Goal: Task Accomplishment & Management: Manage account settings

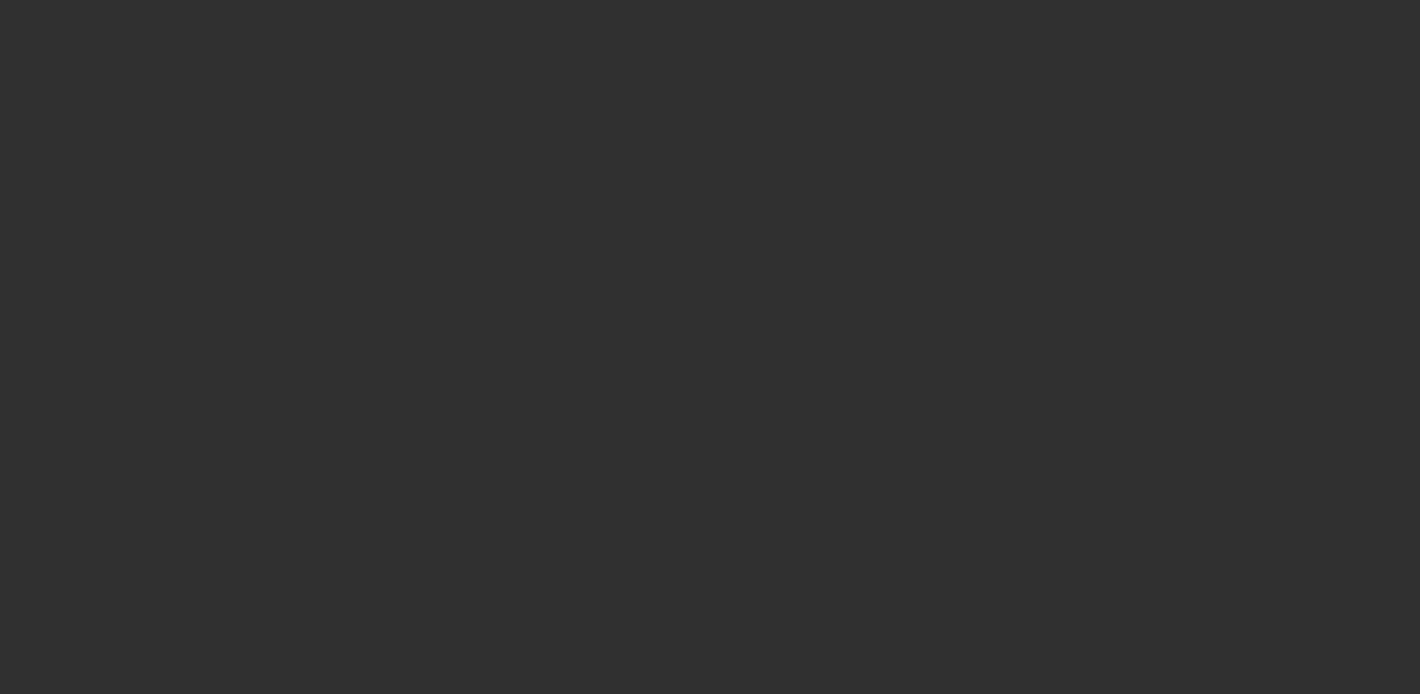
select select "10"
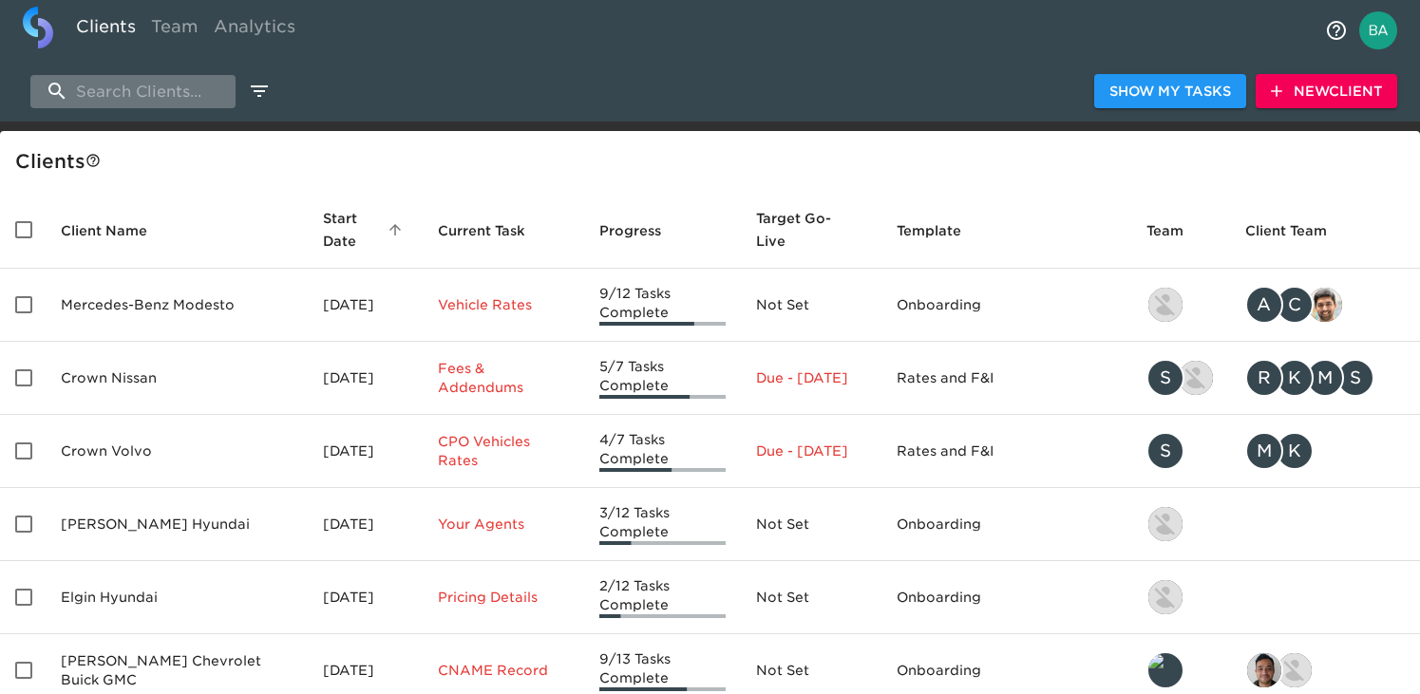
click at [167, 88] on input "search" at bounding box center [132, 91] width 205 height 33
click at [152, 88] on input "search" at bounding box center [132, 91] width 205 height 33
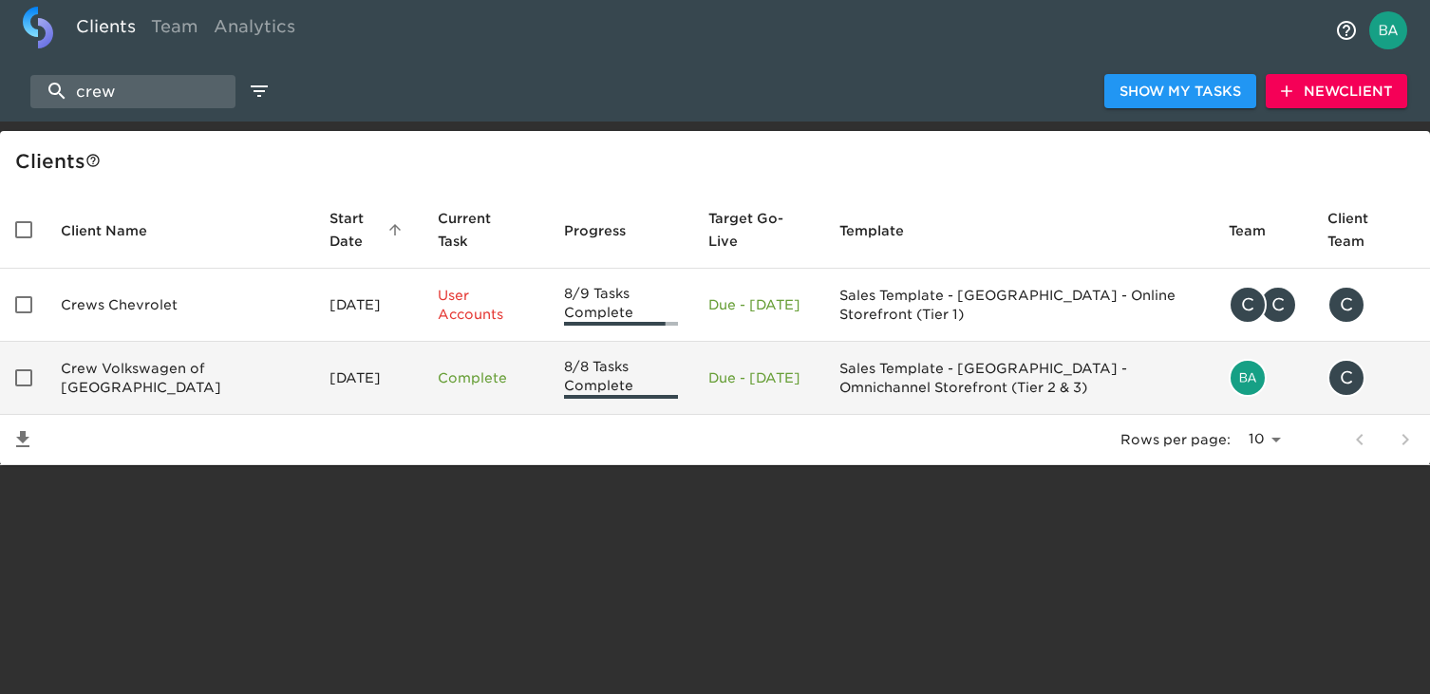
type input "crew"
click at [155, 370] on td "Crew Volkswagen of [GEOGRAPHIC_DATA]" at bounding box center [180, 378] width 269 height 73
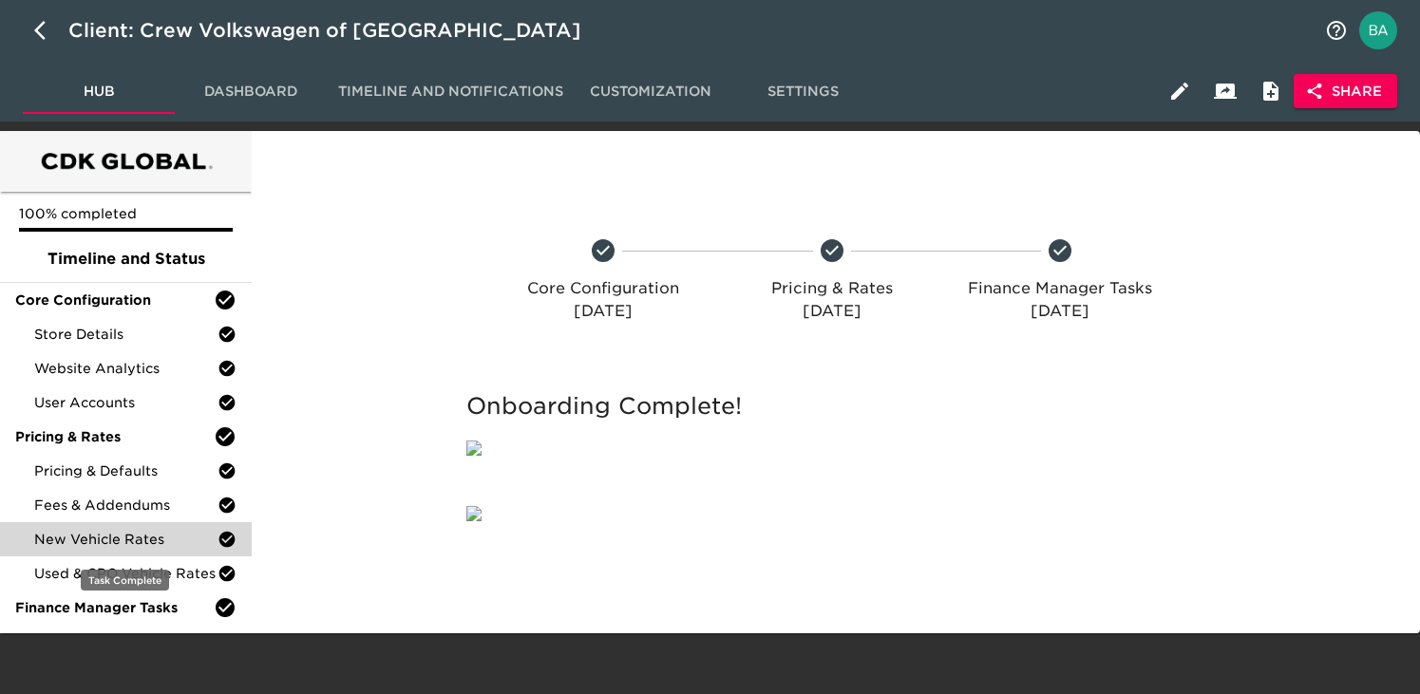
scroll to position [87, 0]
click at [108, 530] on span "New Vehicle Rates" at bounding box center [125, 539] width 183 height 19
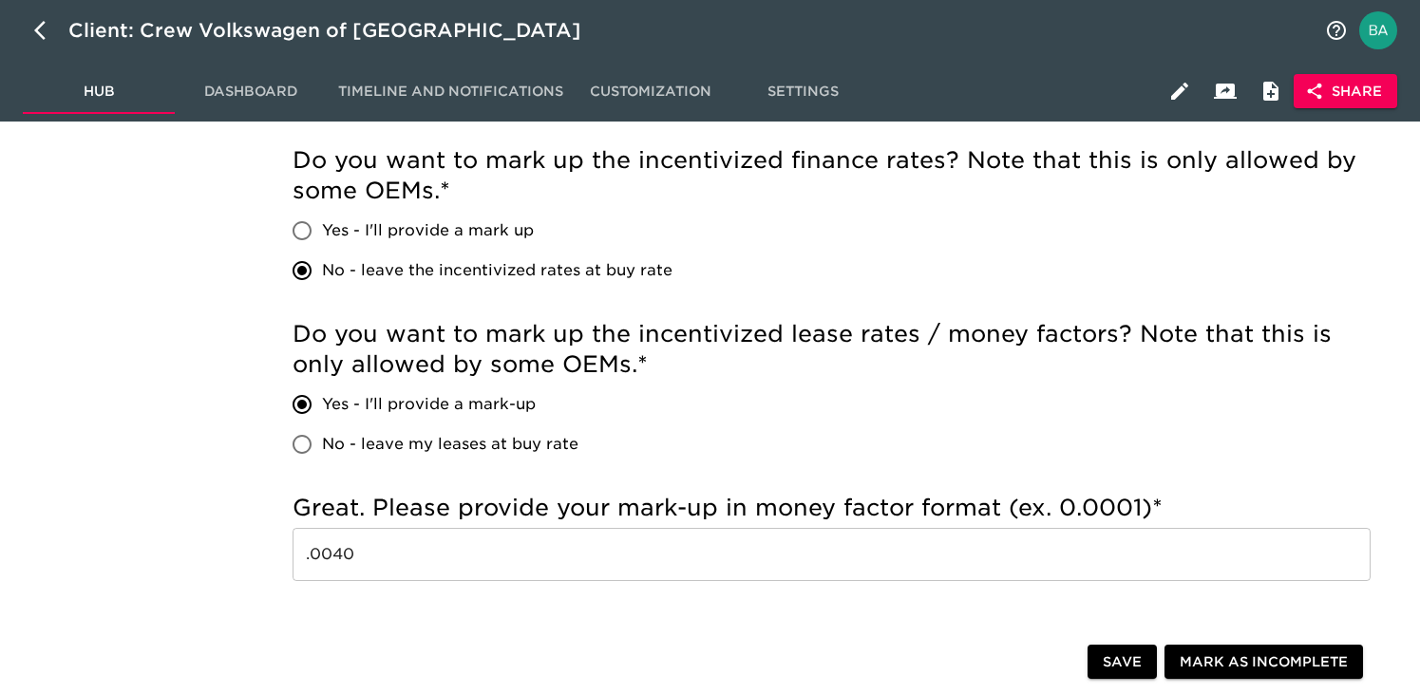
scroll to position [1417, 0]
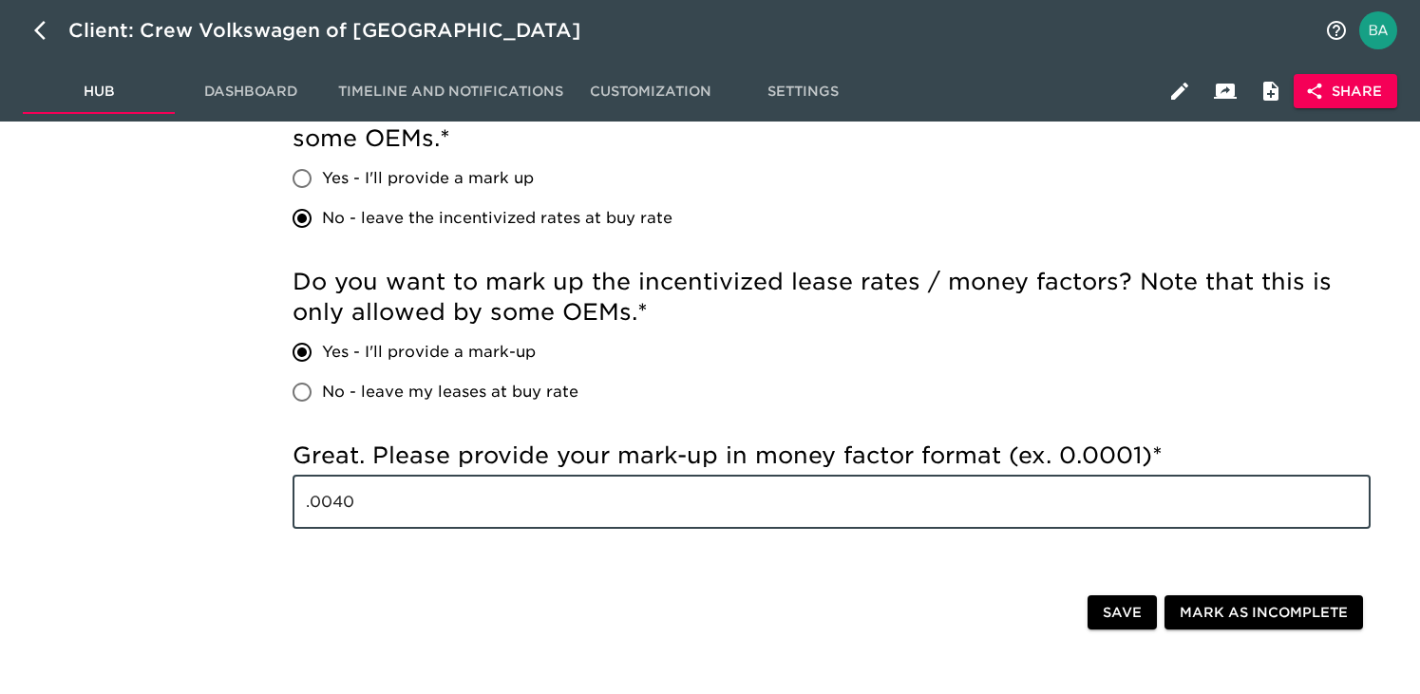
click at [328, 505] on input ".0040" at bounding box center [832, 502] width 1078 height 53
click at [562, 508] on input ".0040" at bounding box center [832, 502] width 1078 height 53
click at [341, 502] on input ".0040" at bounding box center [832, 502] width 1078 height 53
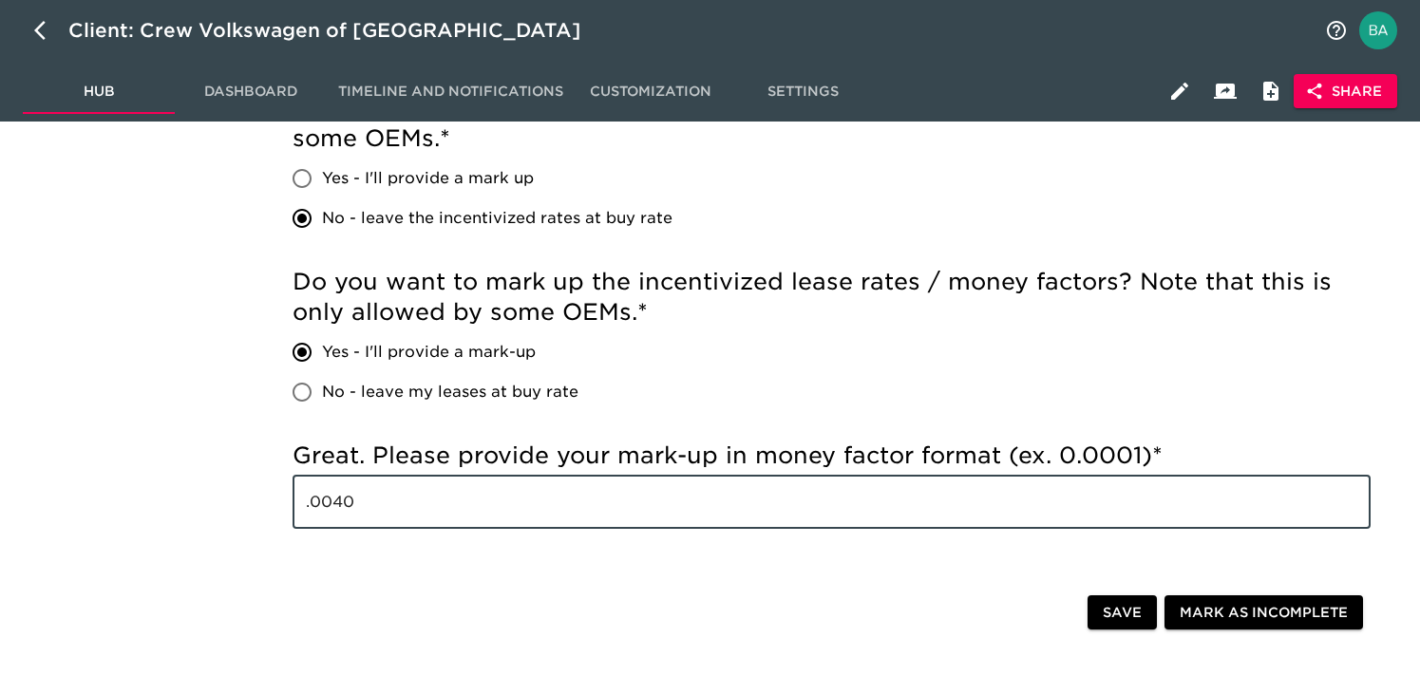
click at [341, 502] on input ".0040" at bounding box center [832, 502] width 1078 height 53
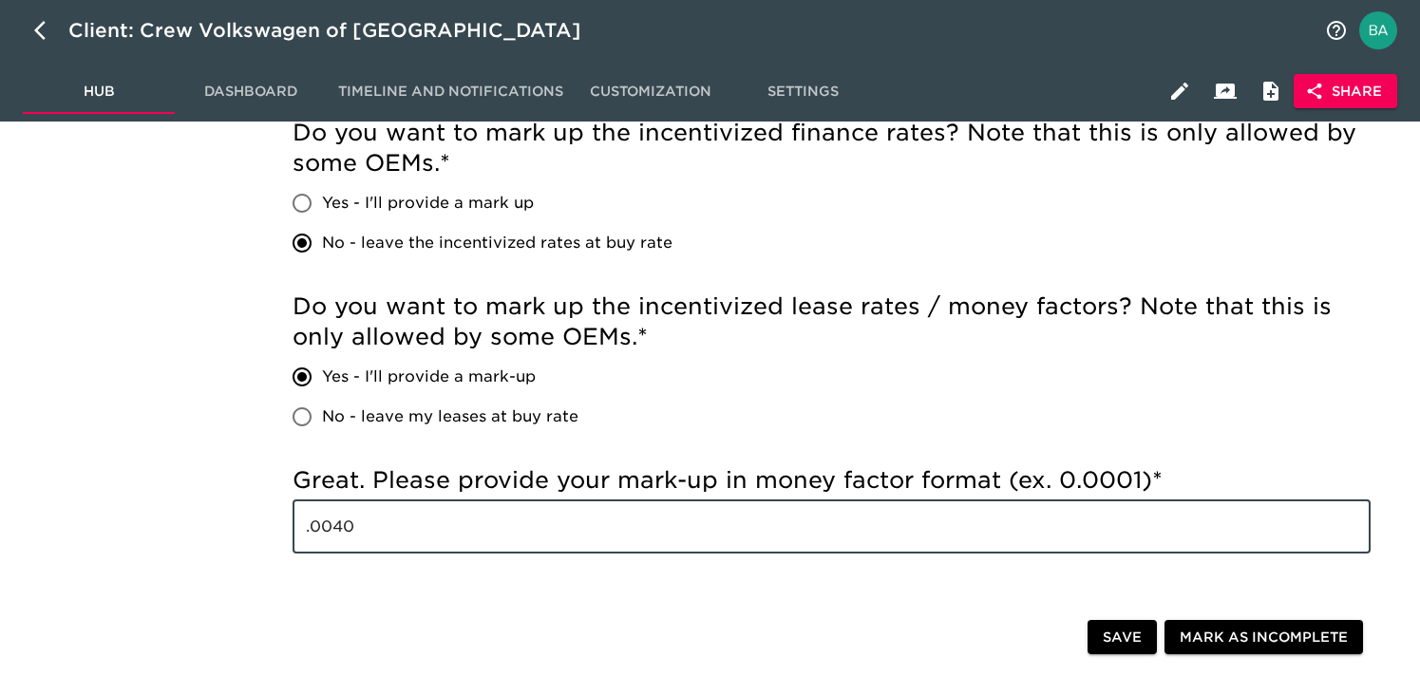
scroll to position [1381, 0]
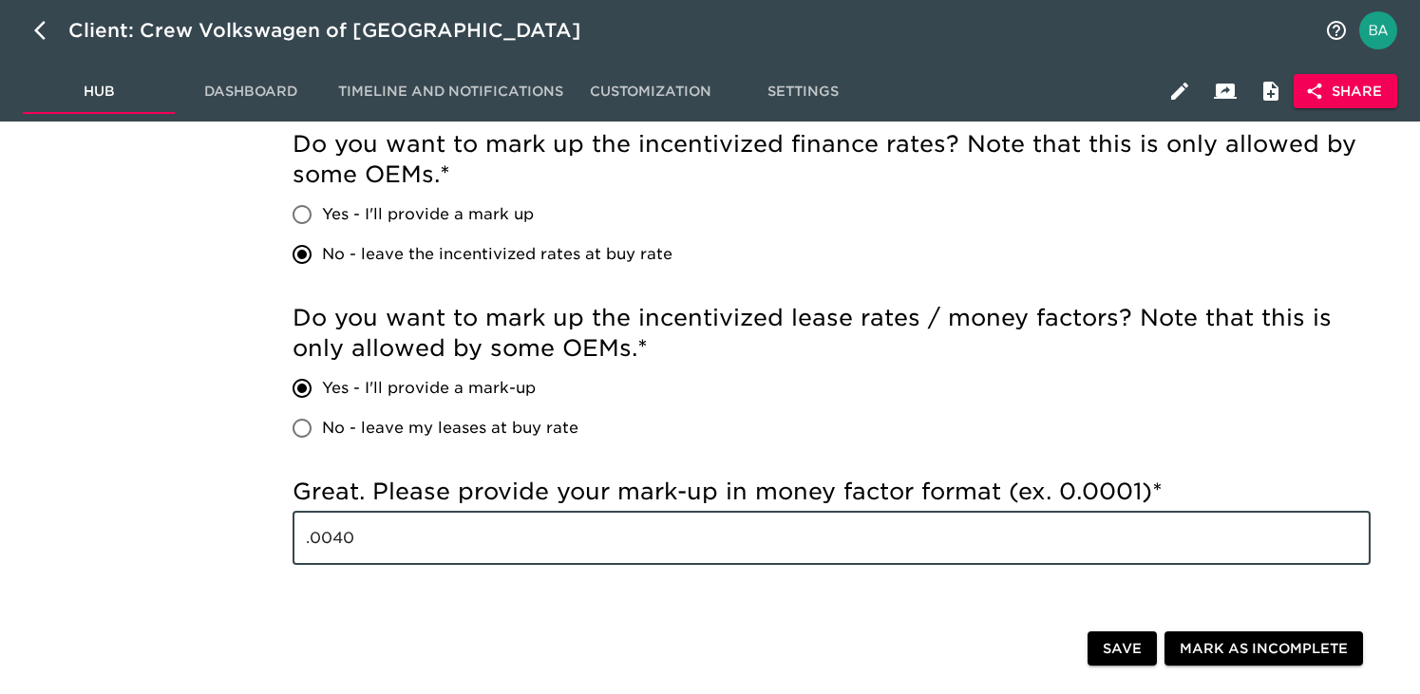
click at [662, 521] on input ".0040" at bounding box center [832, 538] width 1078 height 53
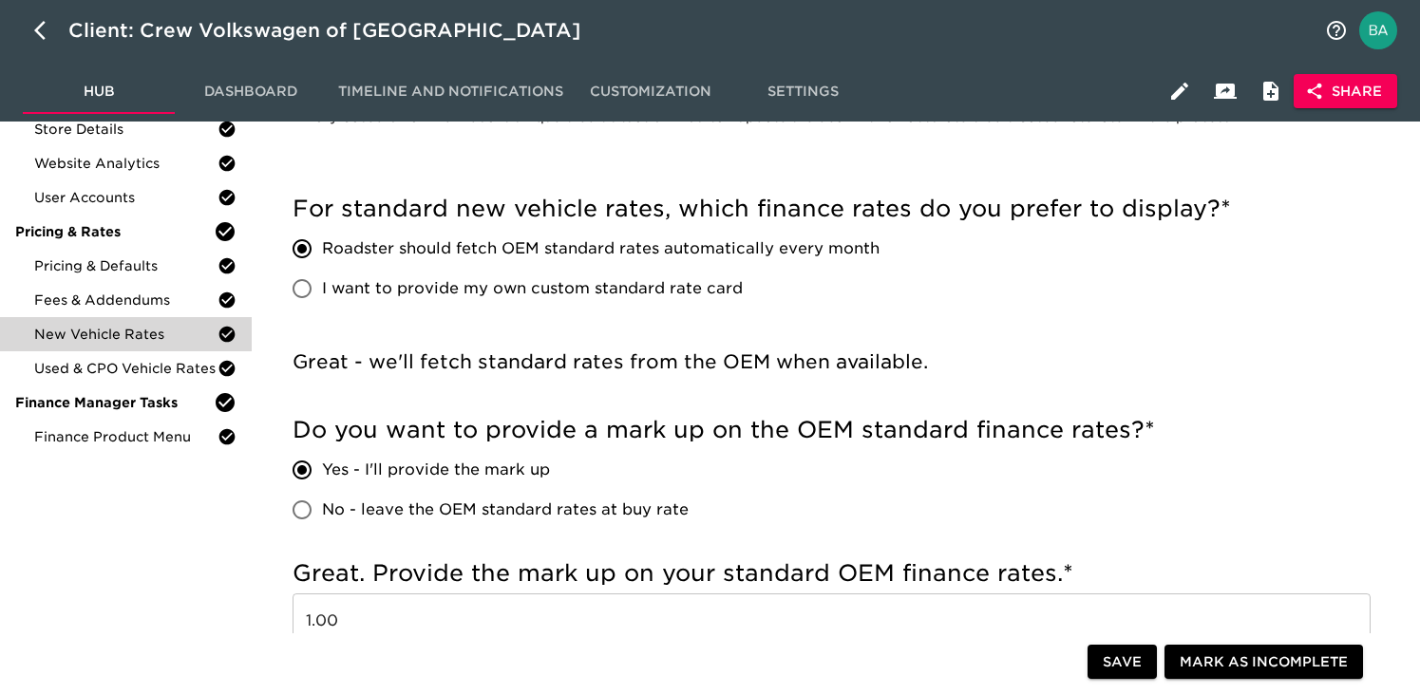
scroll to position [0, 0]
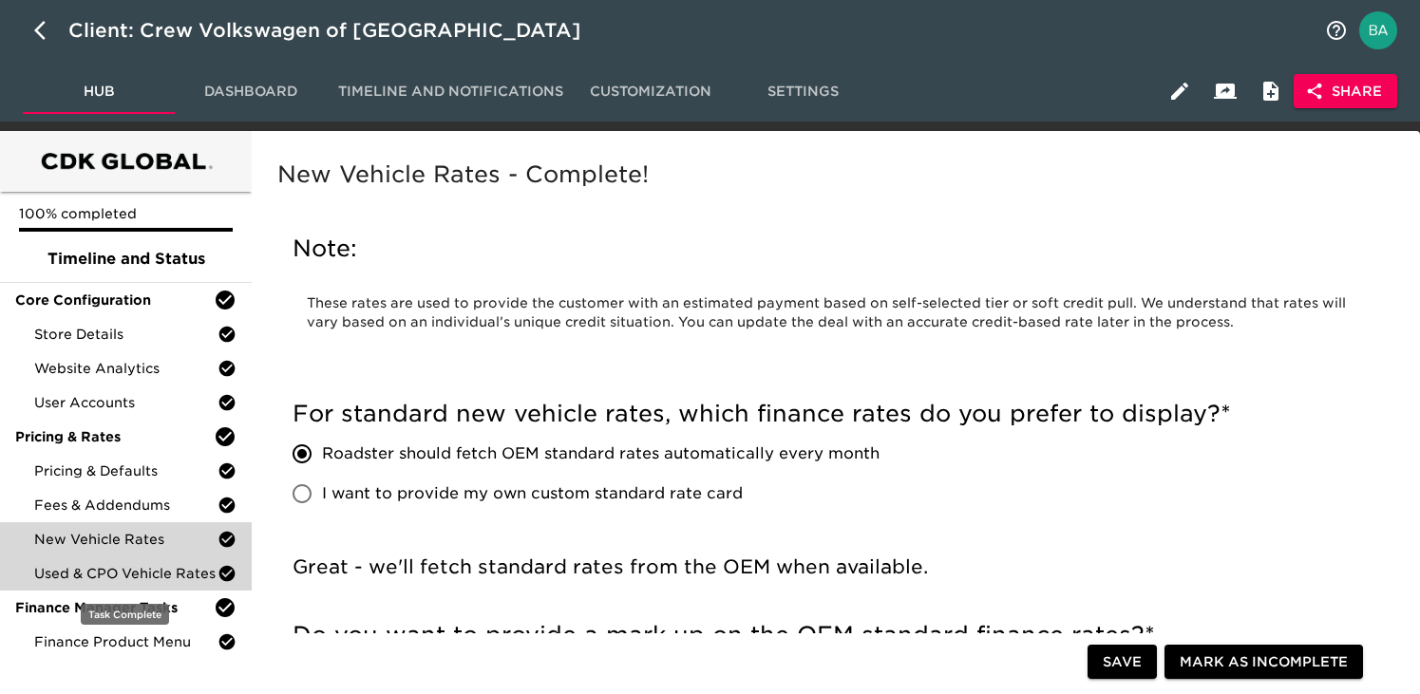
click at [78, 573] on span "Used & CPO Vehicle Rates" at bounding box center [125, 573] width 183 height 19
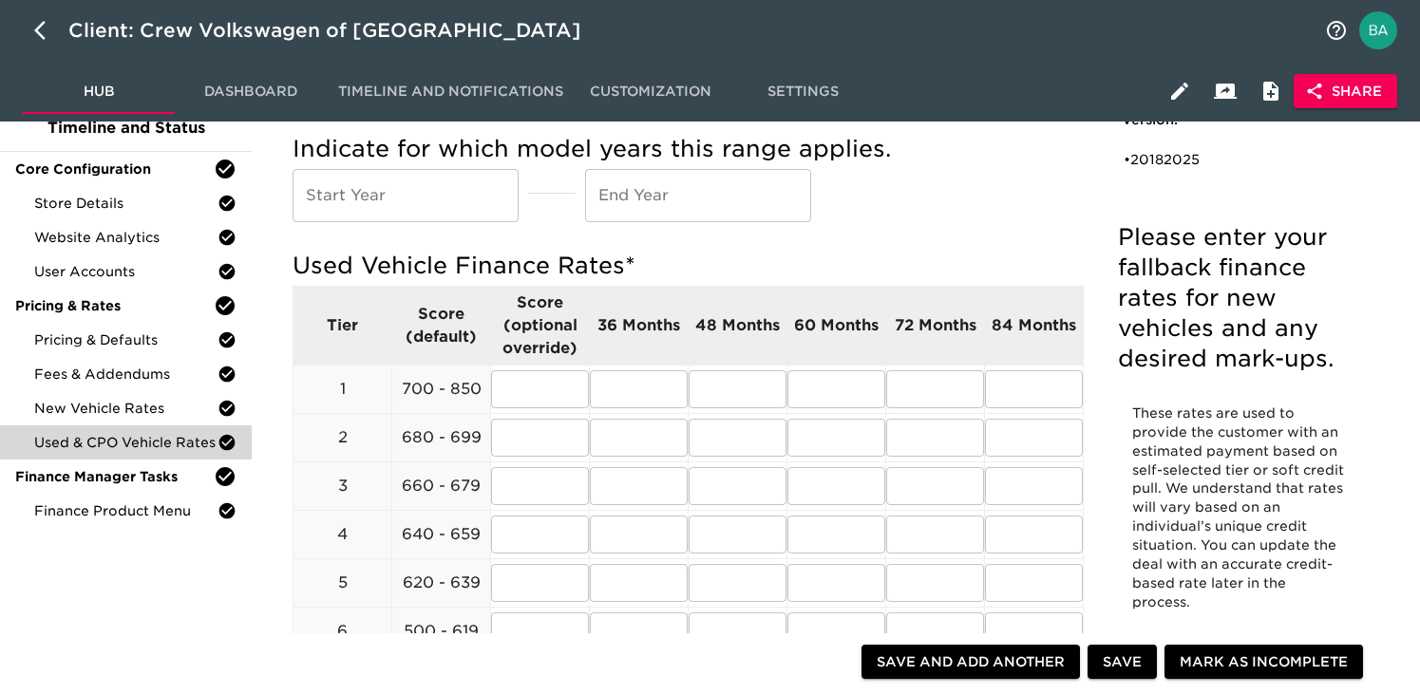
scroll to position [139, 0]
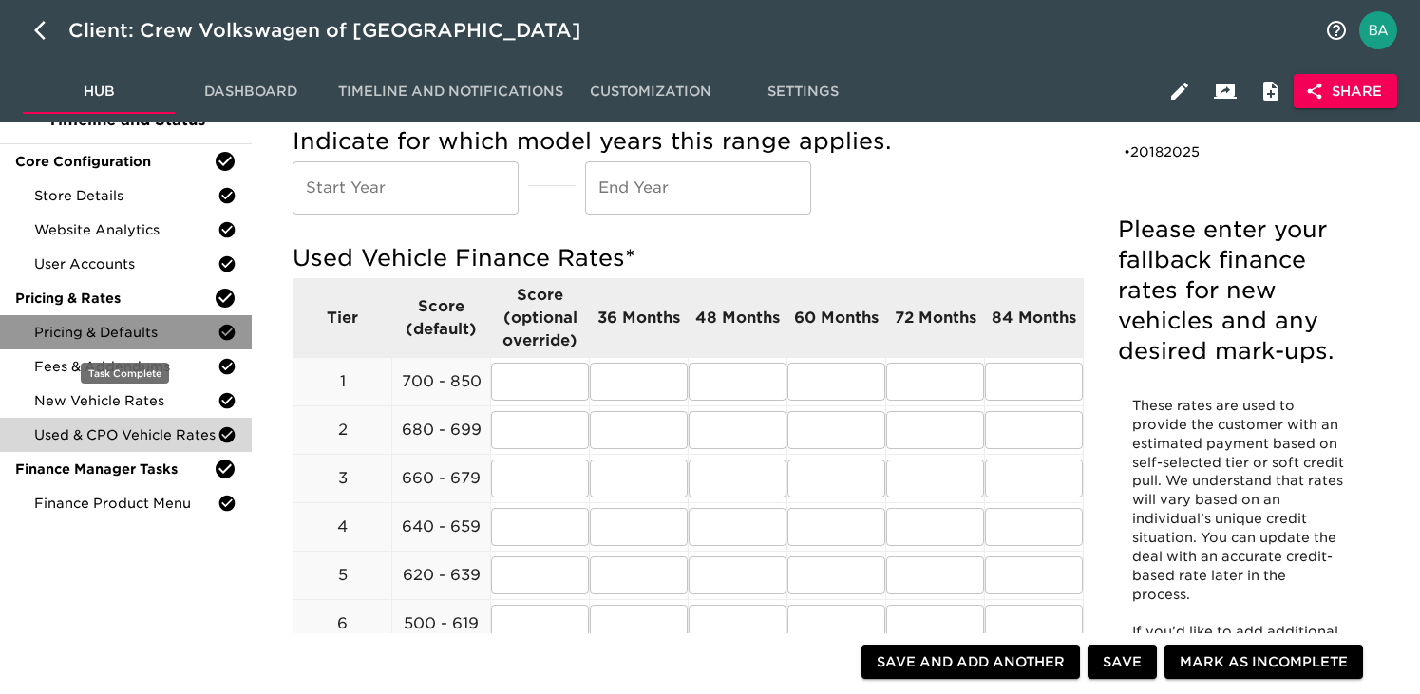
click at [123, 334] on span "Pricing & Defaults" at bounding box center [125, 332] width 183 height 19
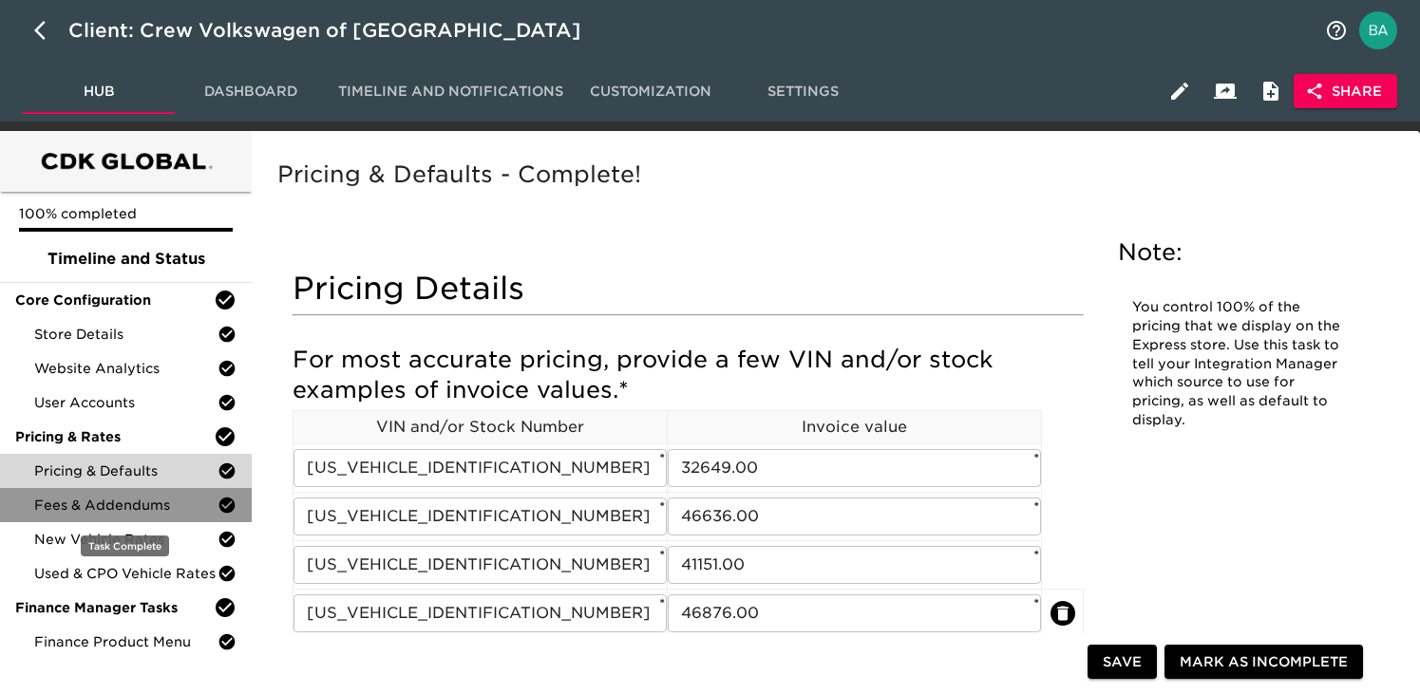
click at [101, 519] on div "Fees & Addendums" at bounding box center [126, 505] width 252 height 34
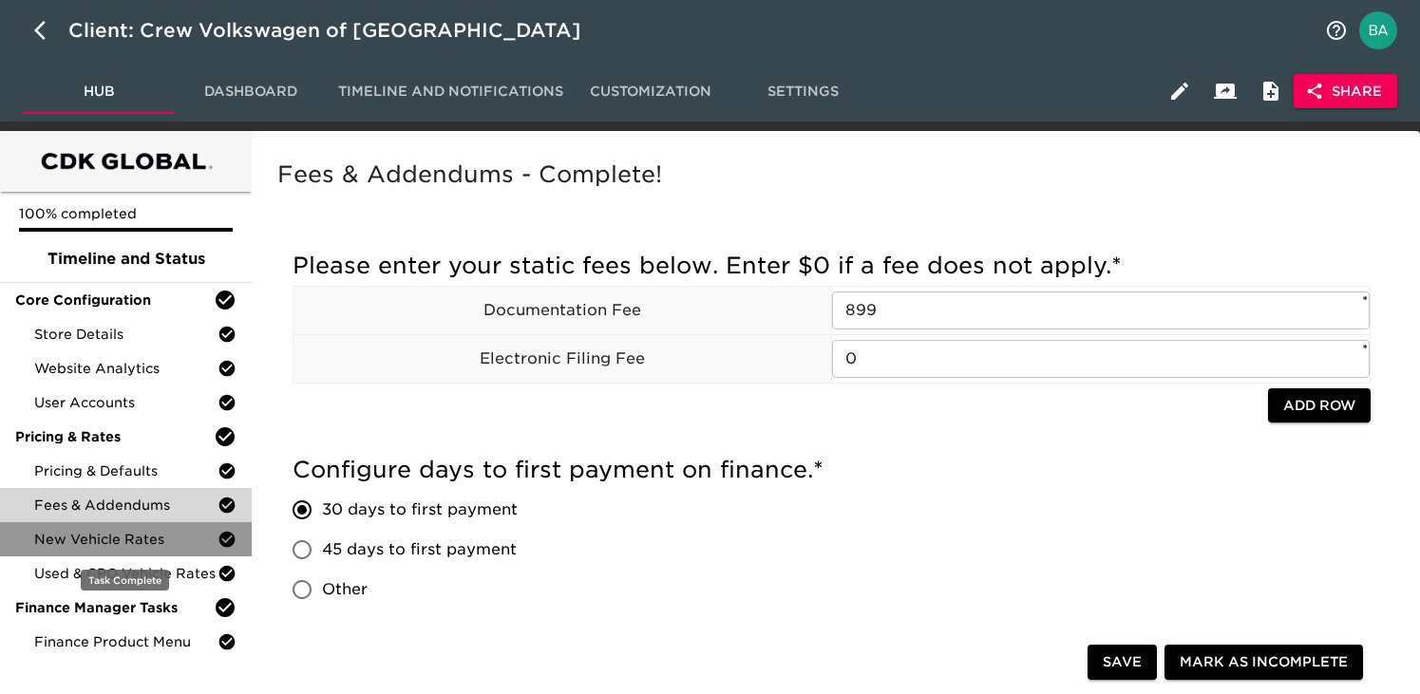
click at [95, 549] on div "New Vehicle Rates" at bounding box center [126, 539] width 252 height 34
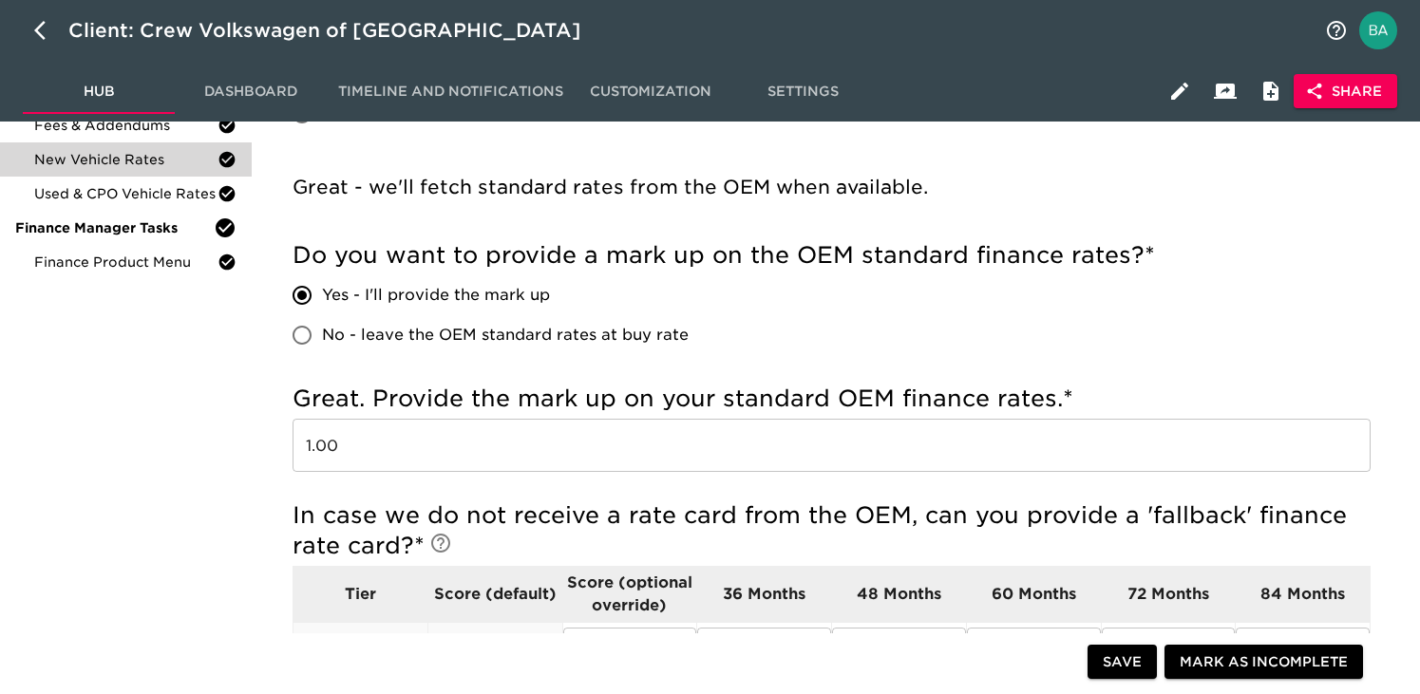
scroll to position [390, 0]
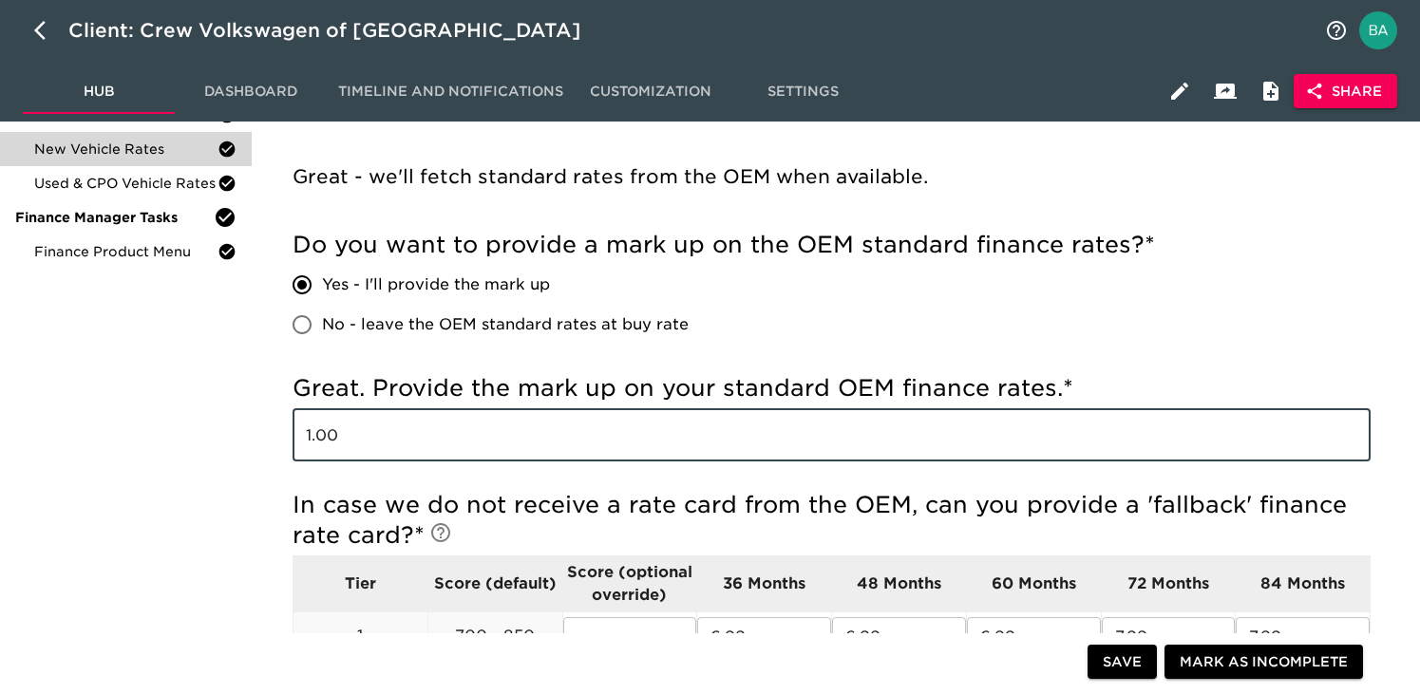
click at [328, 431] on input "1.00" at bounding box center [832, 434] width 1078 height 53
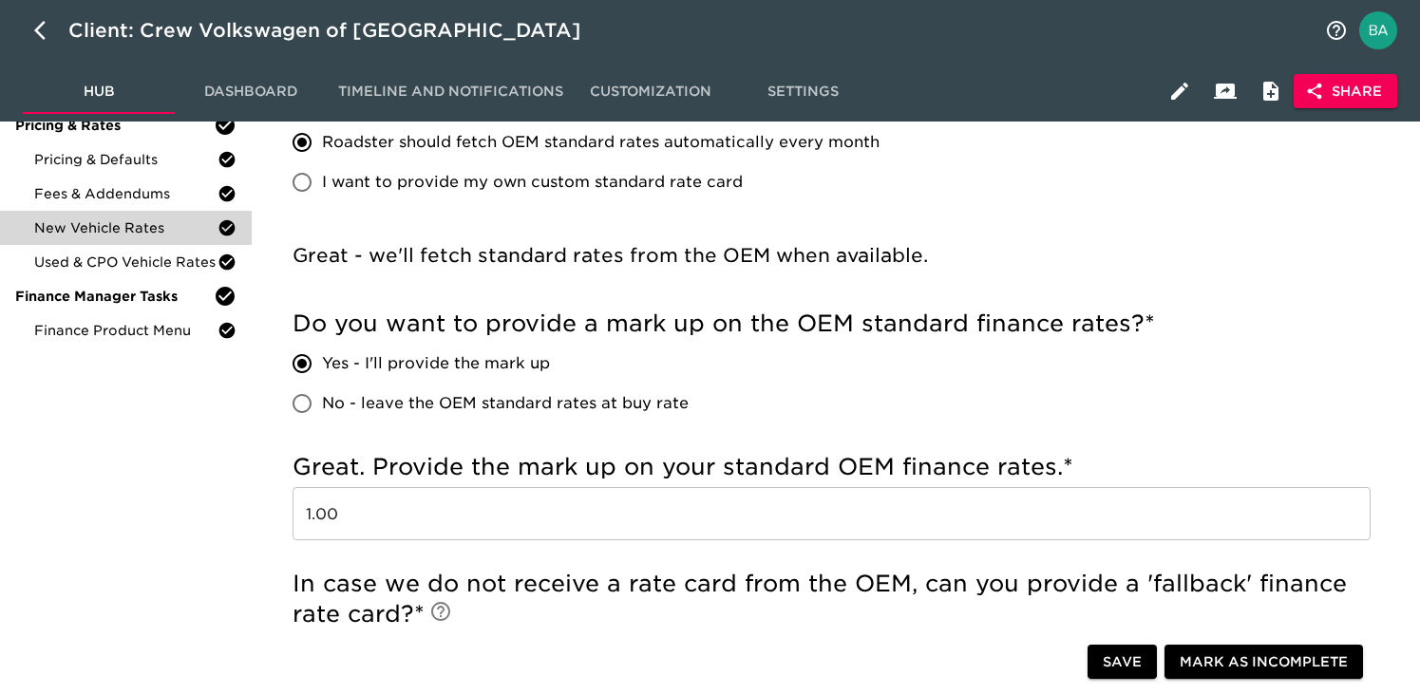
scroll to position [271, 0]
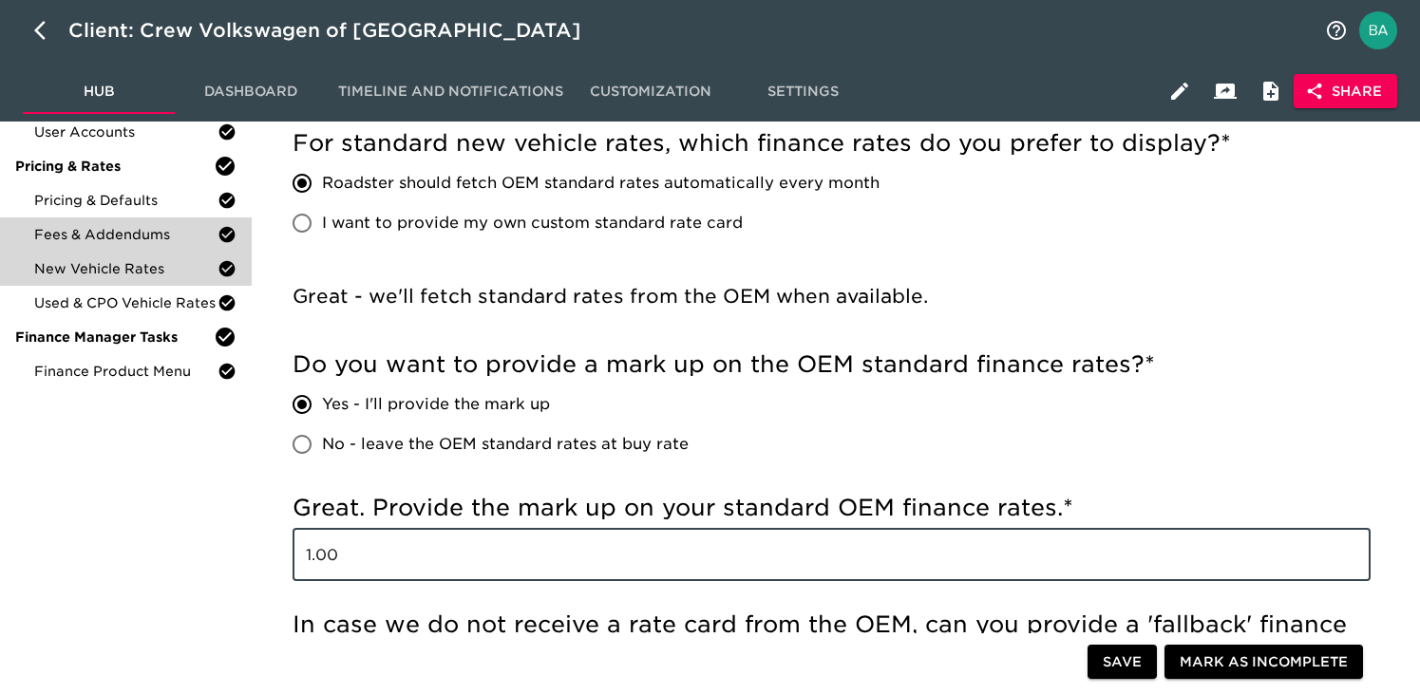
click at [105, 236] on span "Fees & Addendums" at bounding box center [125, 234] width 183 height 19
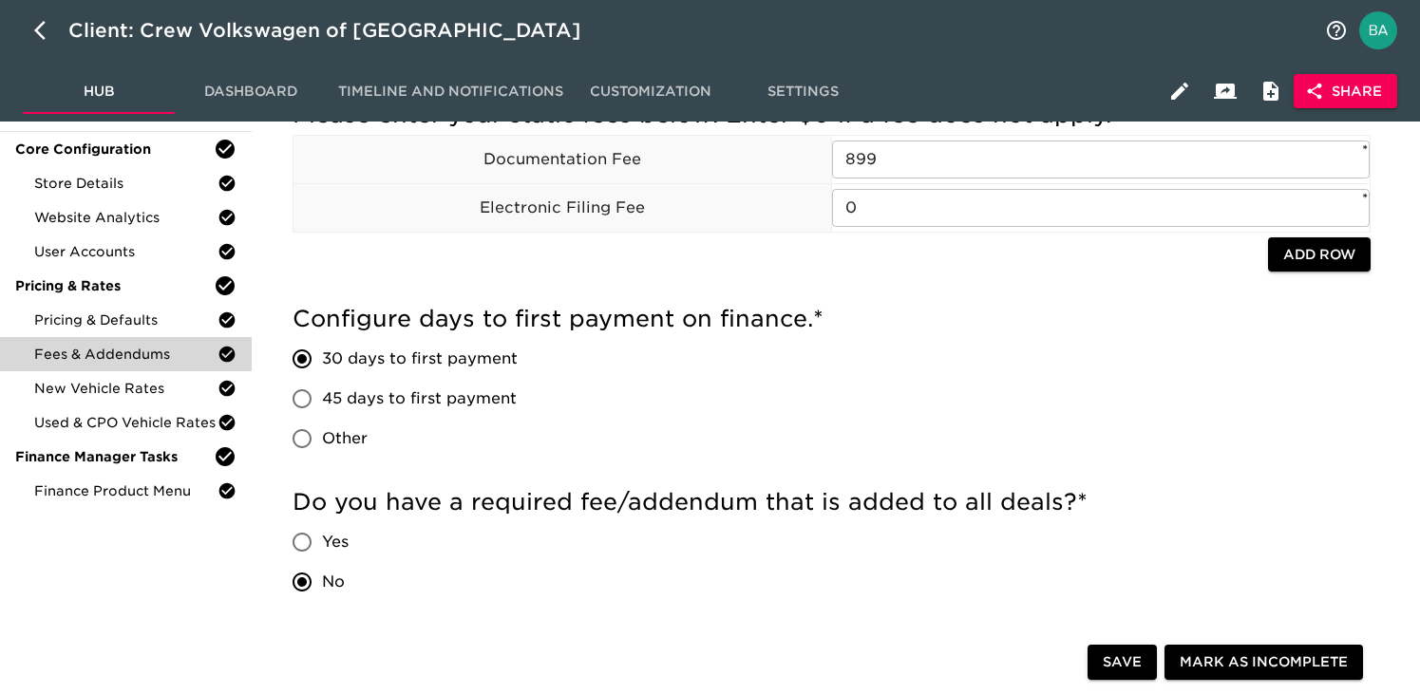
scroll to position [185, 0]
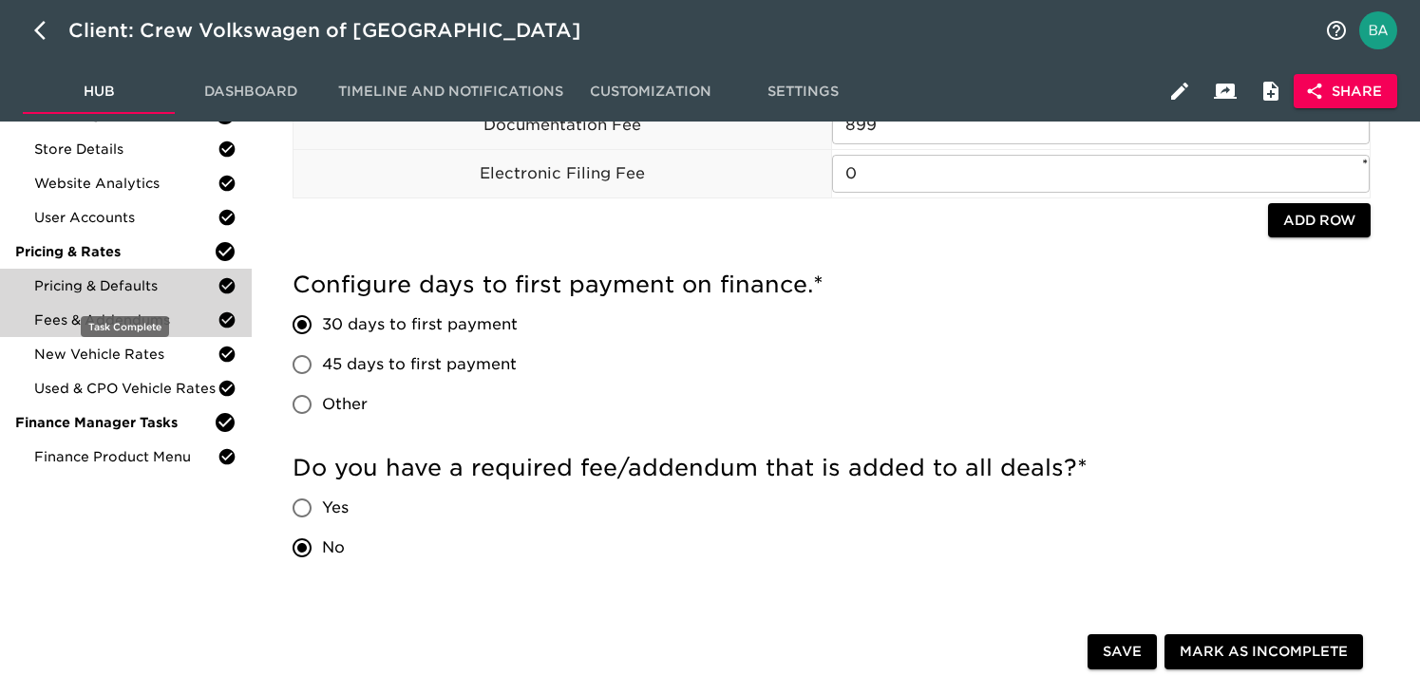
click at [90, 286] on span "Pricing & Defaults" at bounding box center [125, 285] width 183 height 19
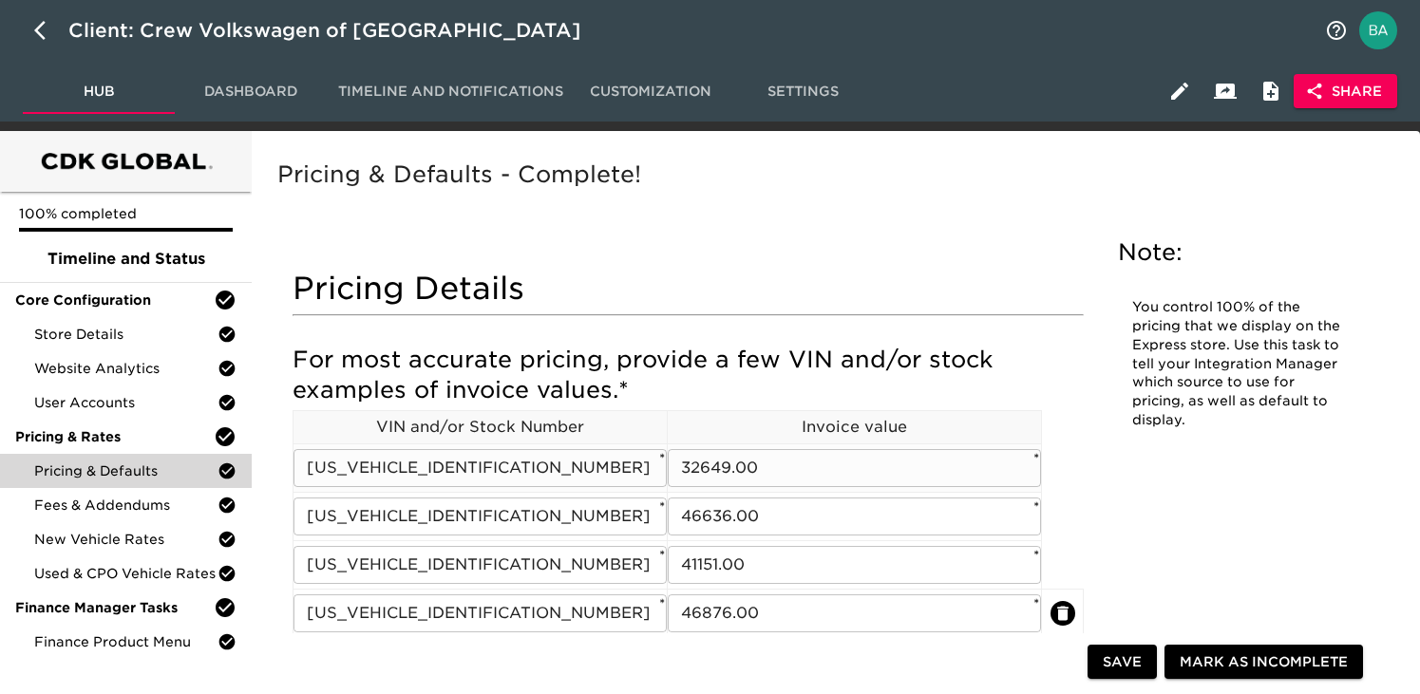
scroll to position [9, 0]
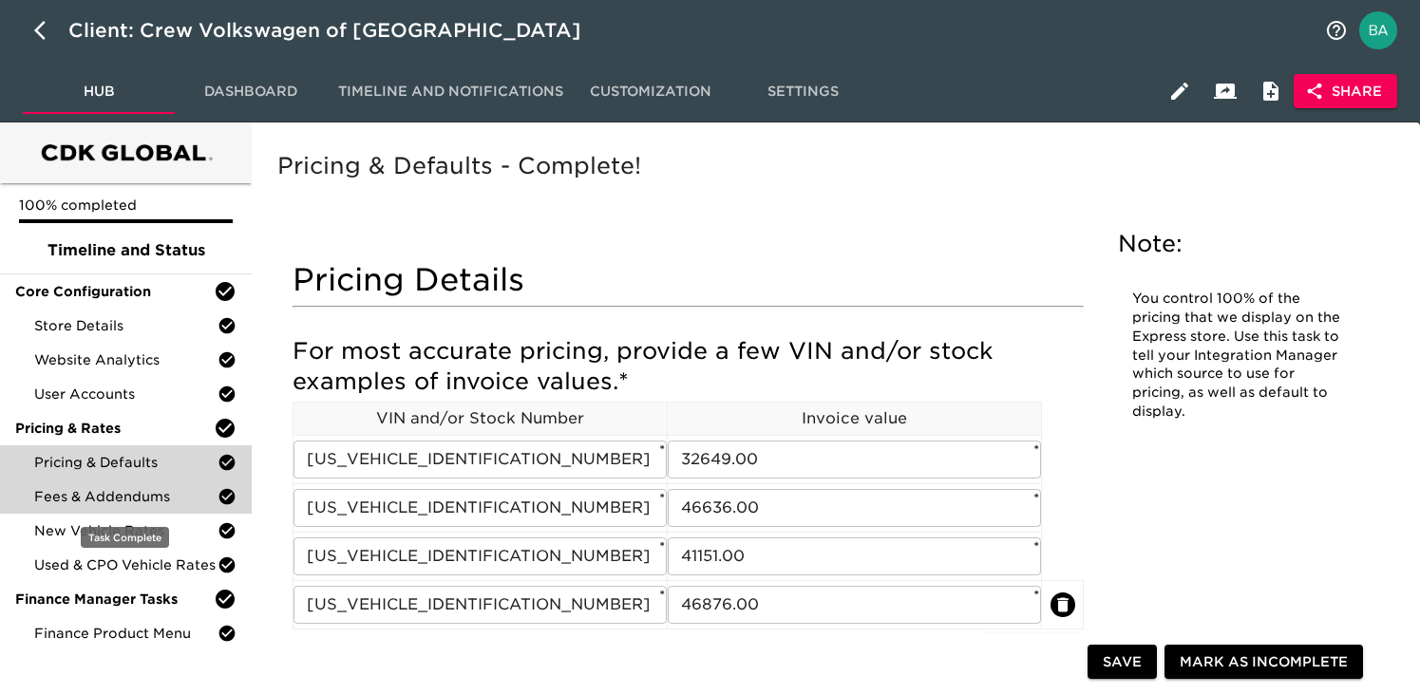
click at [124, 500] on span "Fees & Addendums" at bounding box center [125, 496] width 183 height 19
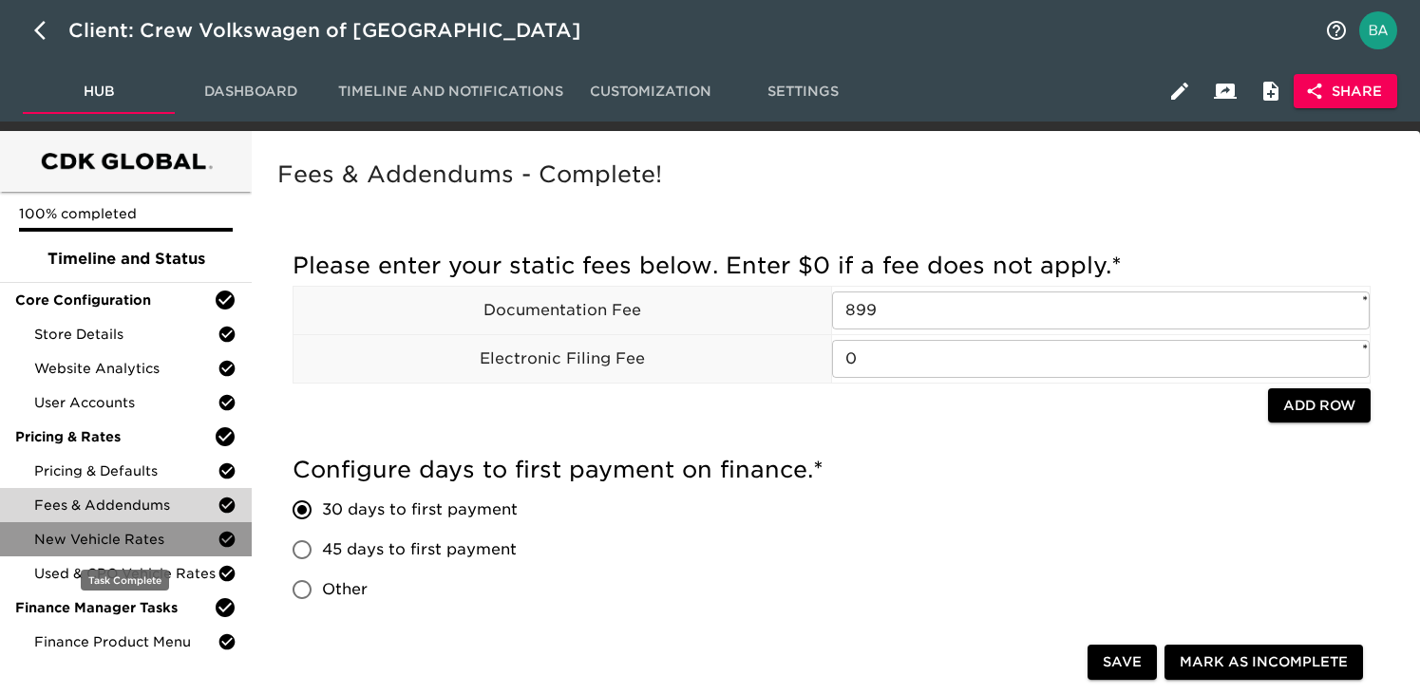
click at [115, 532] on span "New Vehicle Rates" at bounding box center [125, 539] width 183 height 19
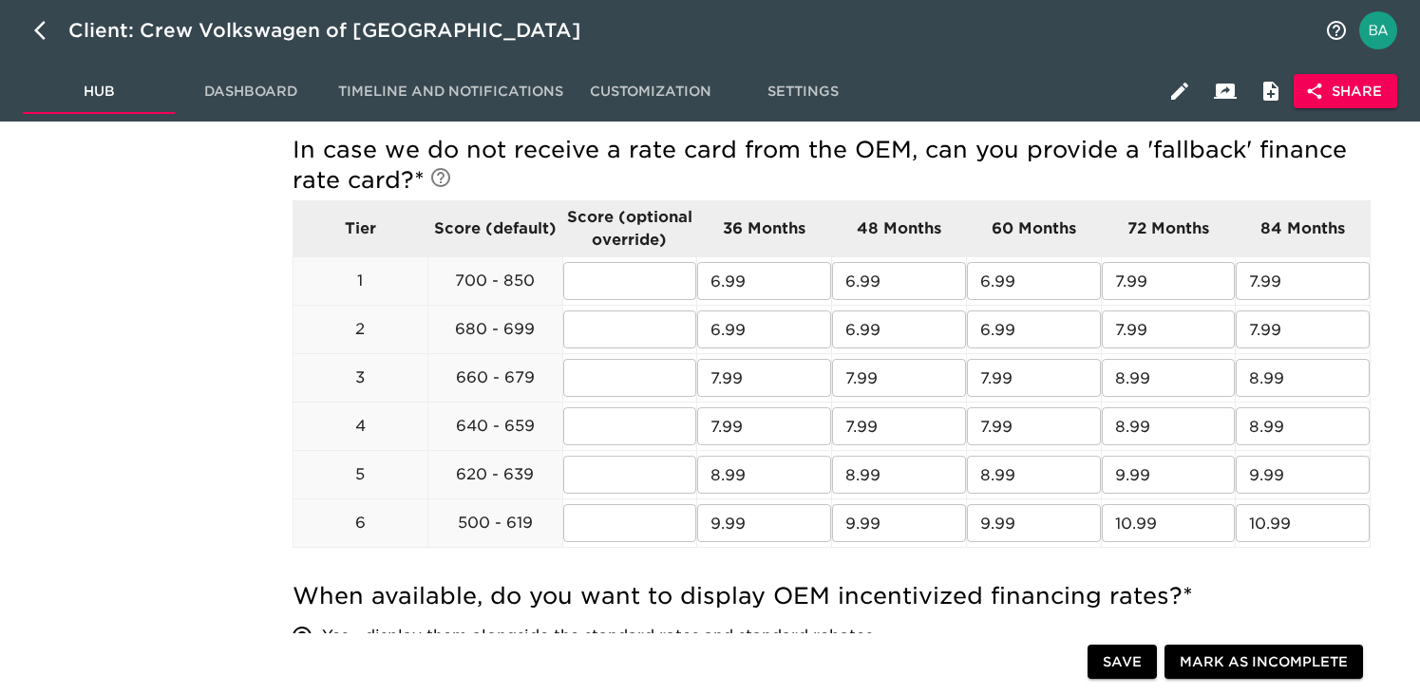
scroll to position [789, 0]
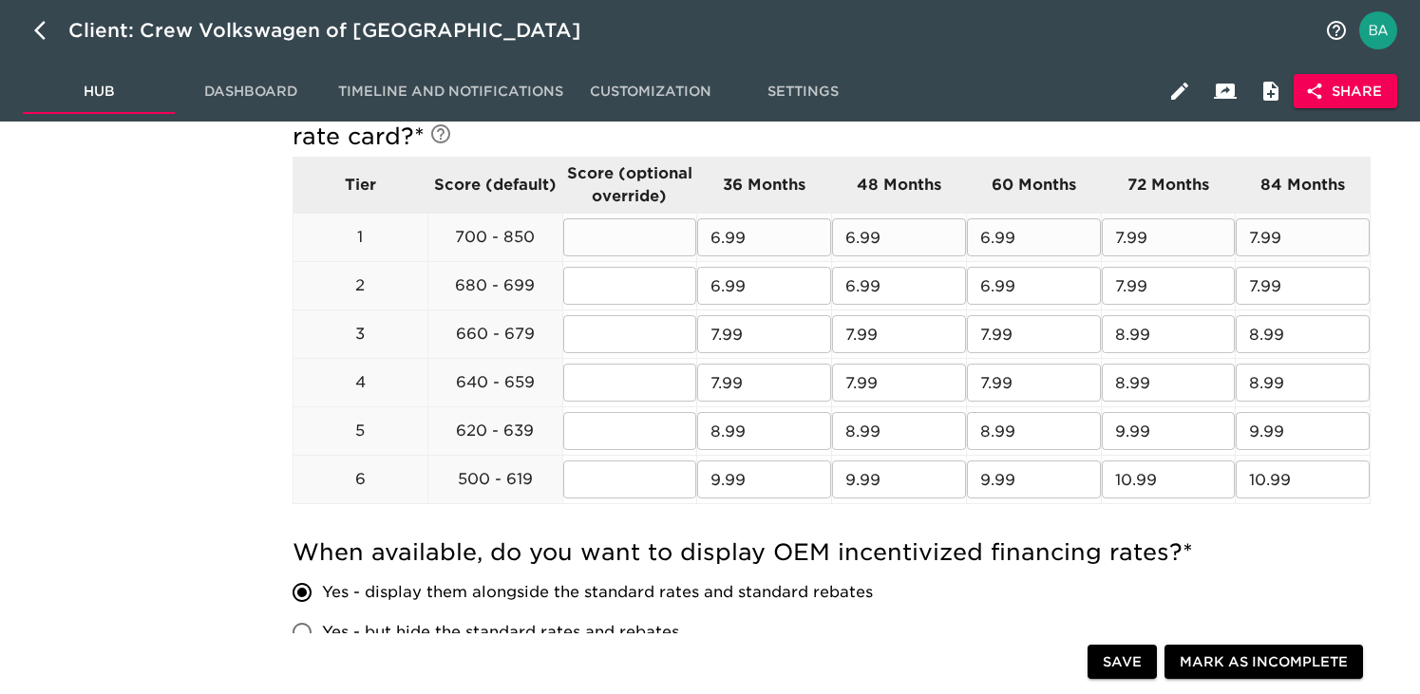
click at [738, 245] on input "6.99" at bounding box center [764, 237] width 134 height 38
click at [732, 236] on input "6.99" at bounding box center [764, 237] width 134 height 38
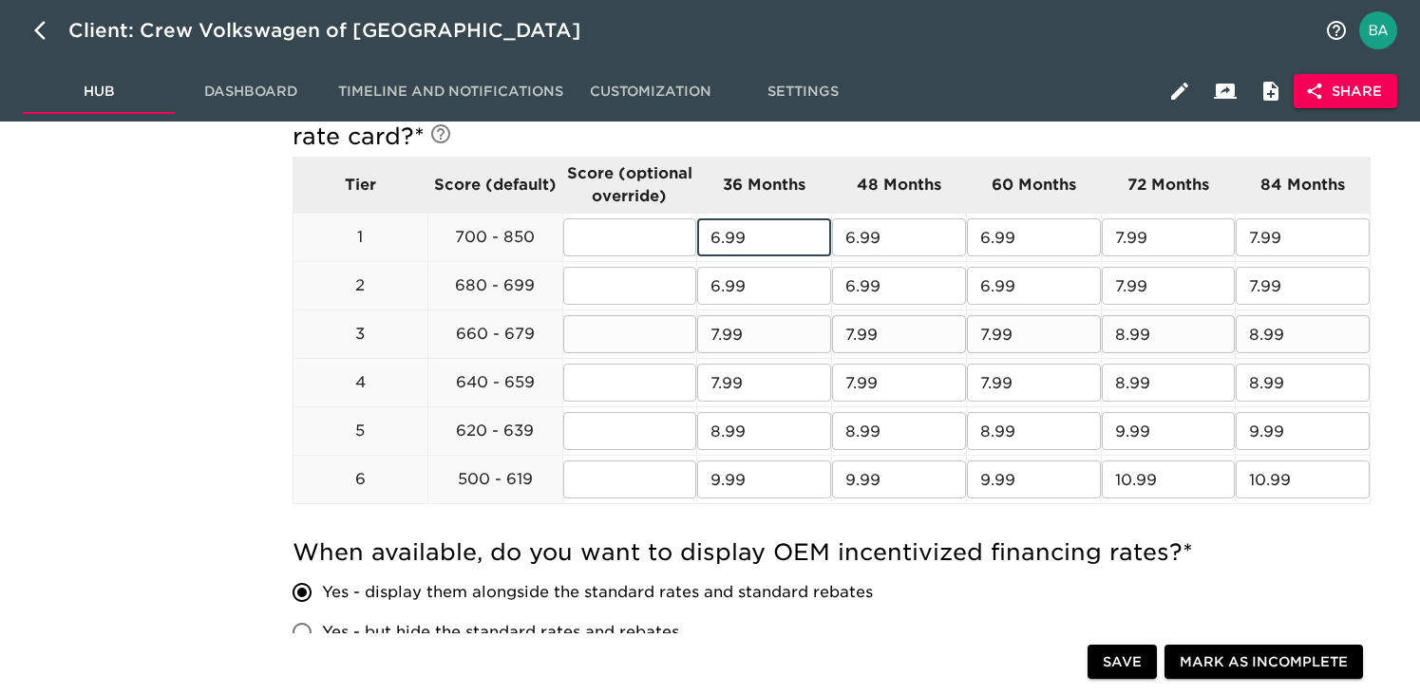
click at [736, 332] on input "7.99" at bounding box center [764, 334] width 134 height 38
click at [715, 387] on input "7.99" at bounding box center [764, 383] width 134 height 38
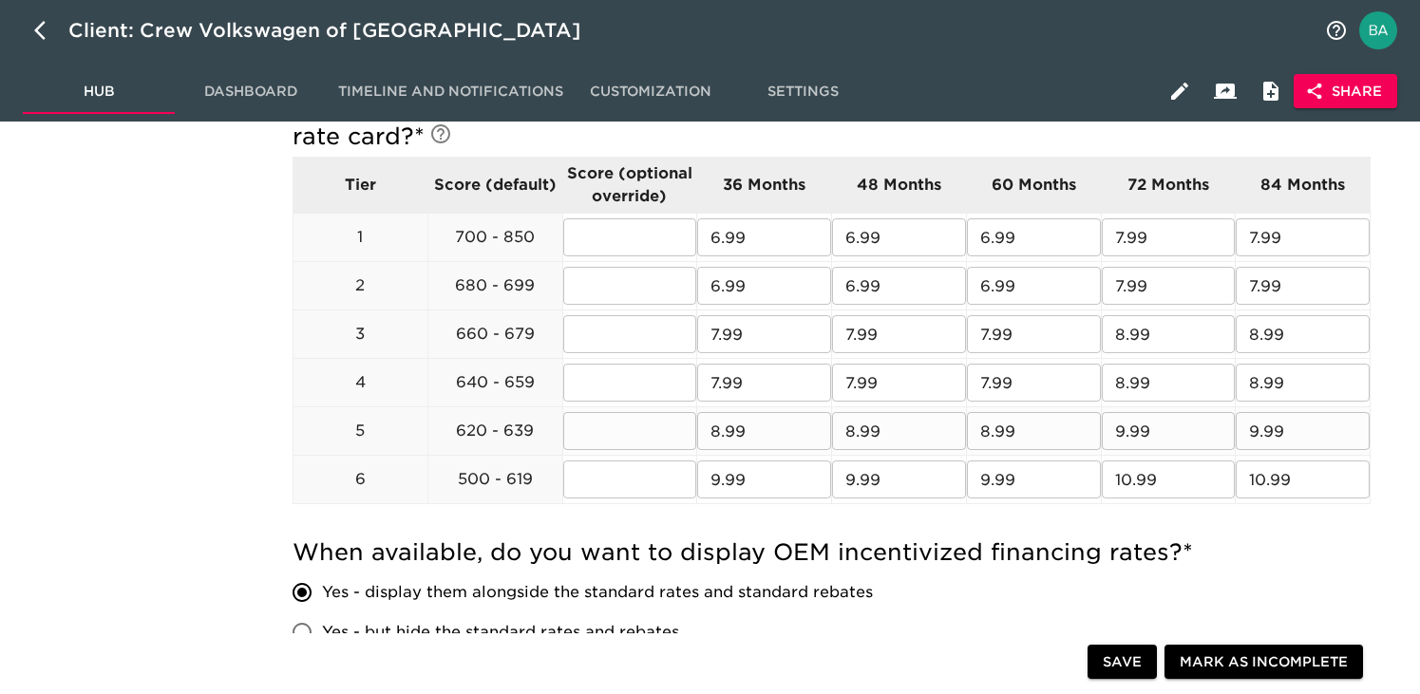
click at [726, 431] on input "8.99" at bounding box center [764, 431] width 134 height 38
click at [713, 477] on input "9.99" at bounding box center [764, 480] width 134 height 38
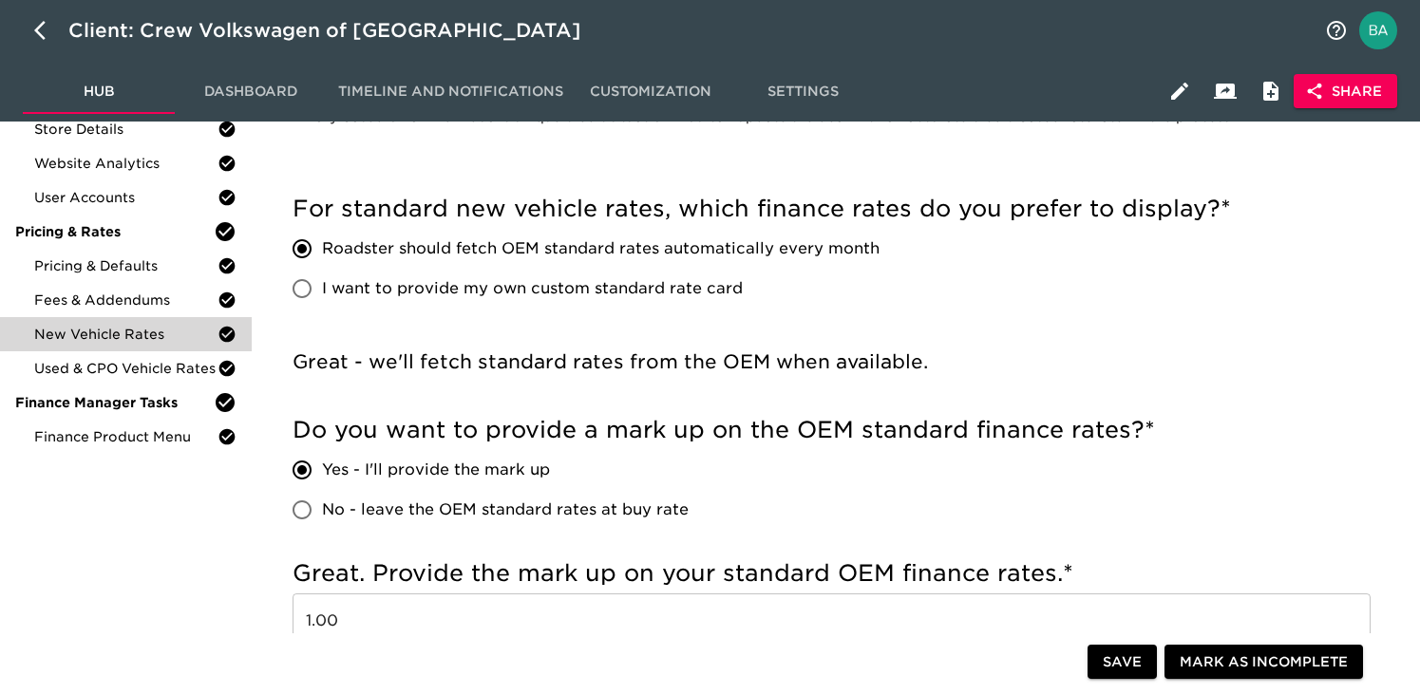
scroll to position [0, 0]
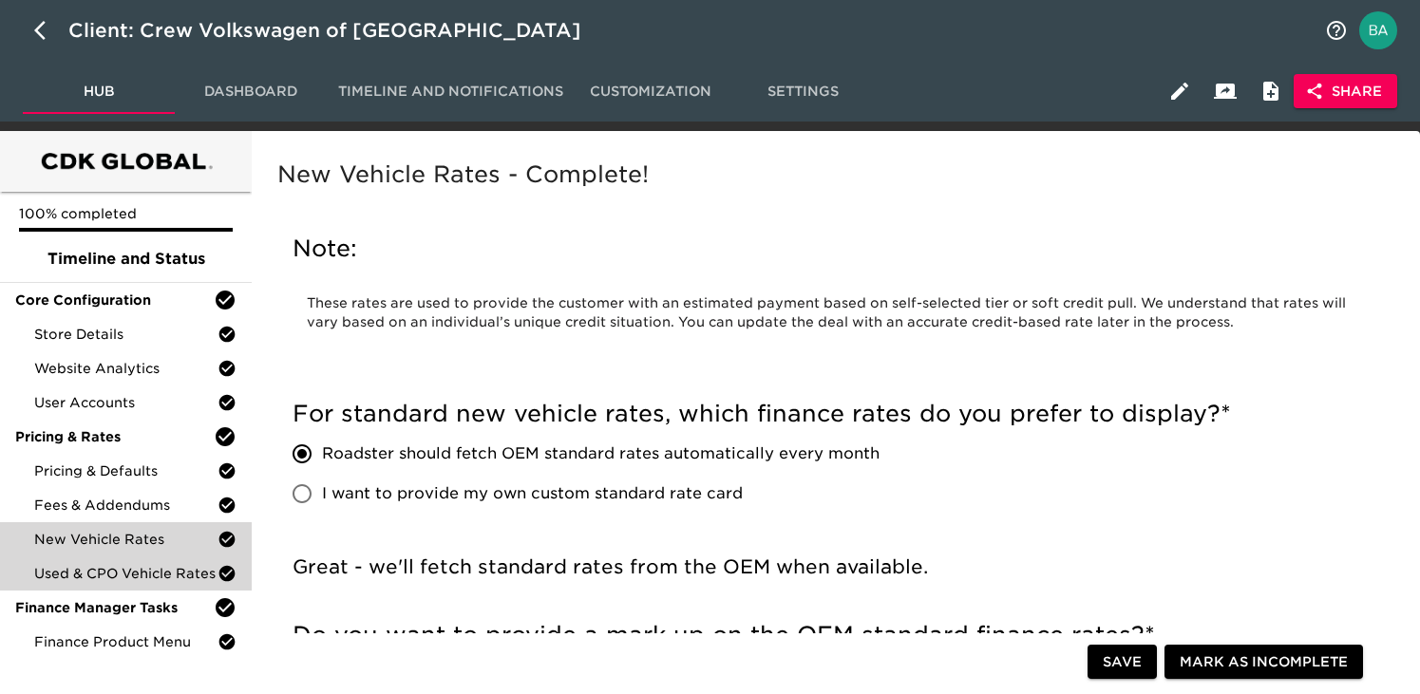
click at [137, 574] on span "Used & CPO Vehicle Rates" at bounding box center [125, 573] width 183 height 19
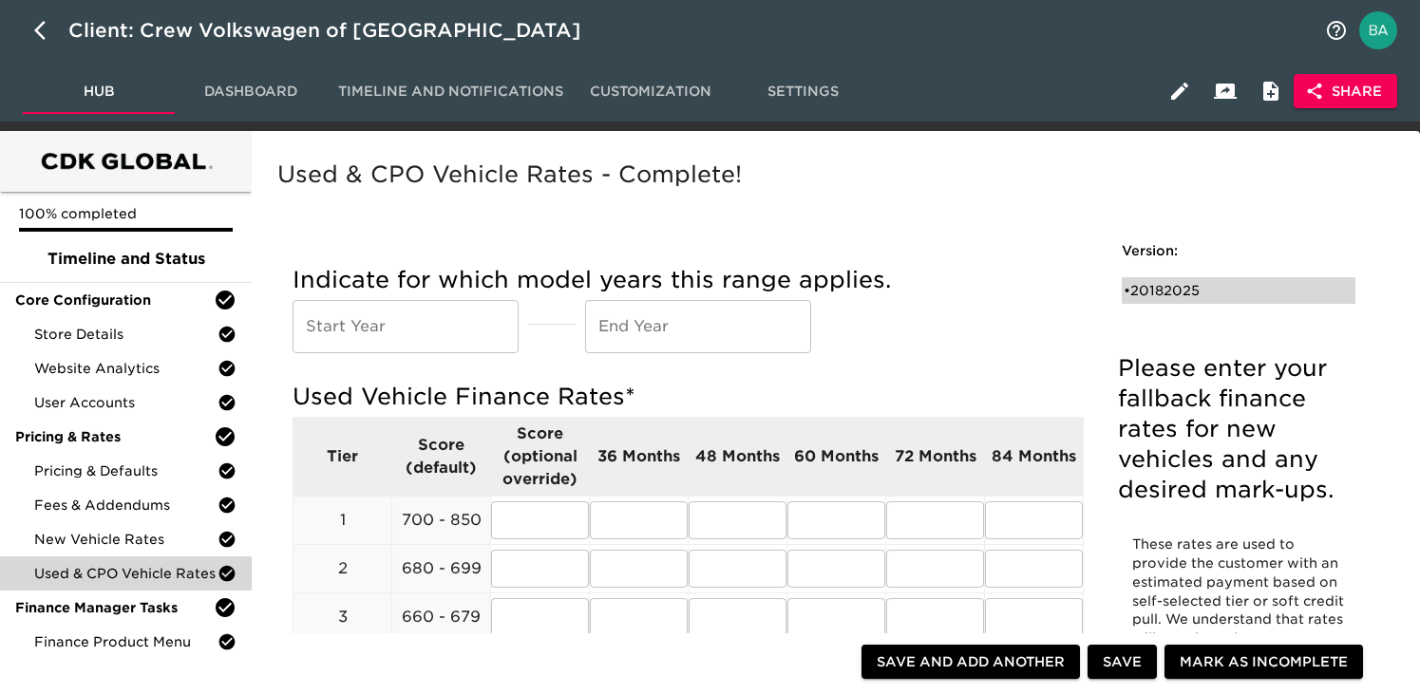
click at [1175, 291] on div "• 20182025" at bounding box center [1225, 290] width 203 height 19
type input "2018"
type input "2025"
radio input "true"
type input "1.00"
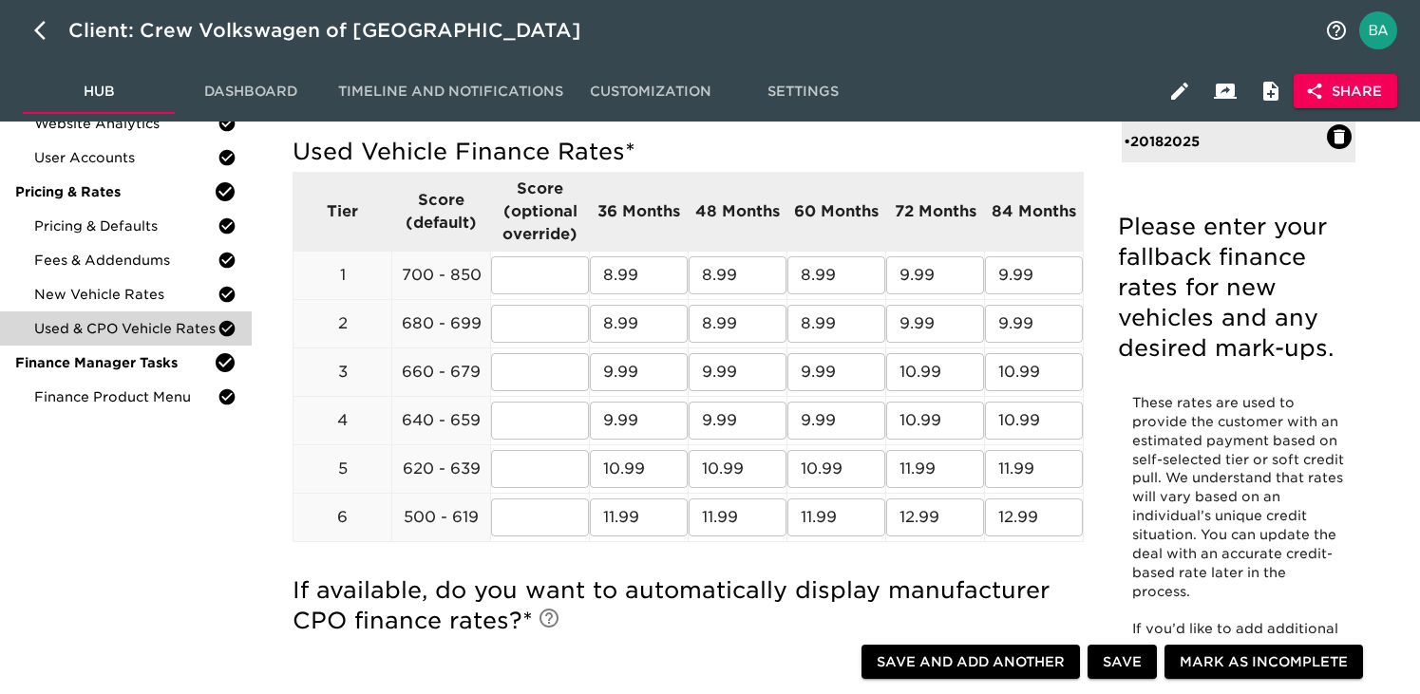
scroll to position [246, 0]
click at [627, 280] on input "8.99" at bounding box center [639, 274] width 98 height 38
click at [621, 321] on input "8.99" at bounding box center [639, 323] width 98 height 38
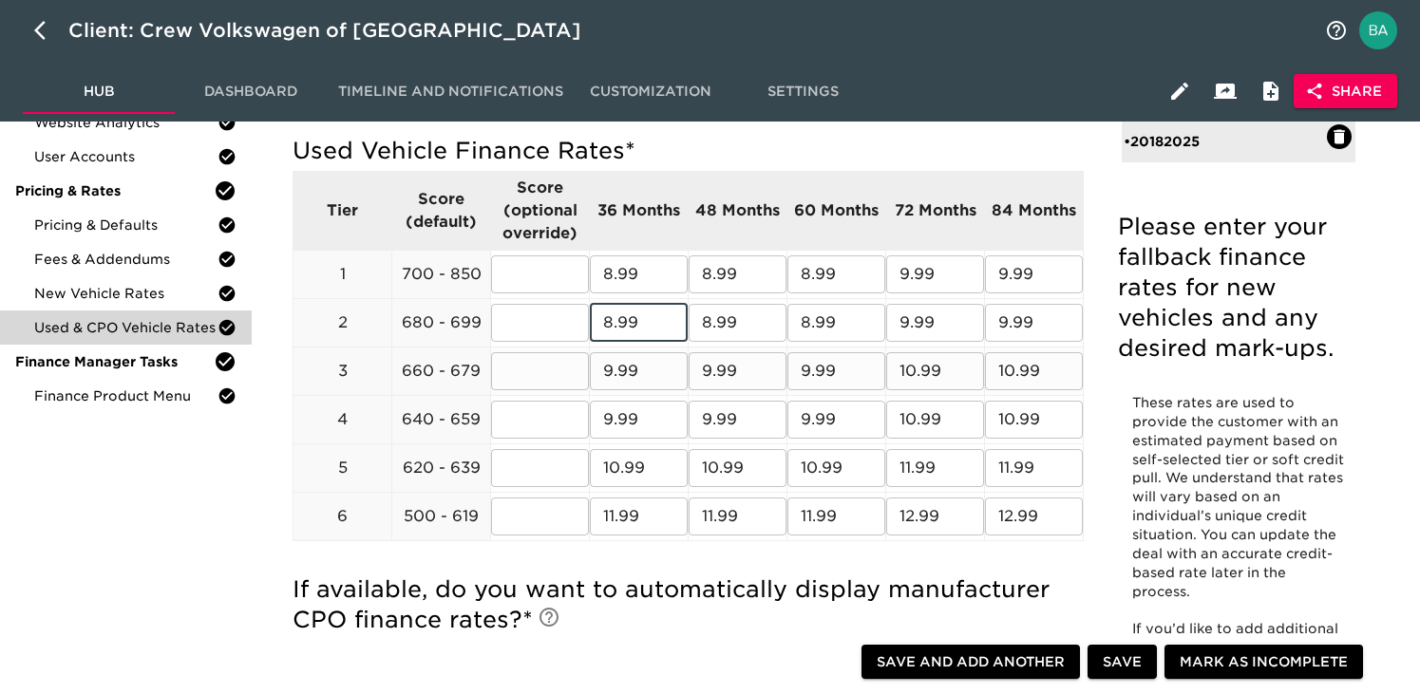
click at [622, 362] on input "9.99" at bounding box center [639, 371] width 98 height 38
click at [626, 422] on input "9.99" at bounding box center [639, 420] width 98 height 38
click at [636, 472] on input "10.99" at bounding box center [639, 468] width 98 height 38
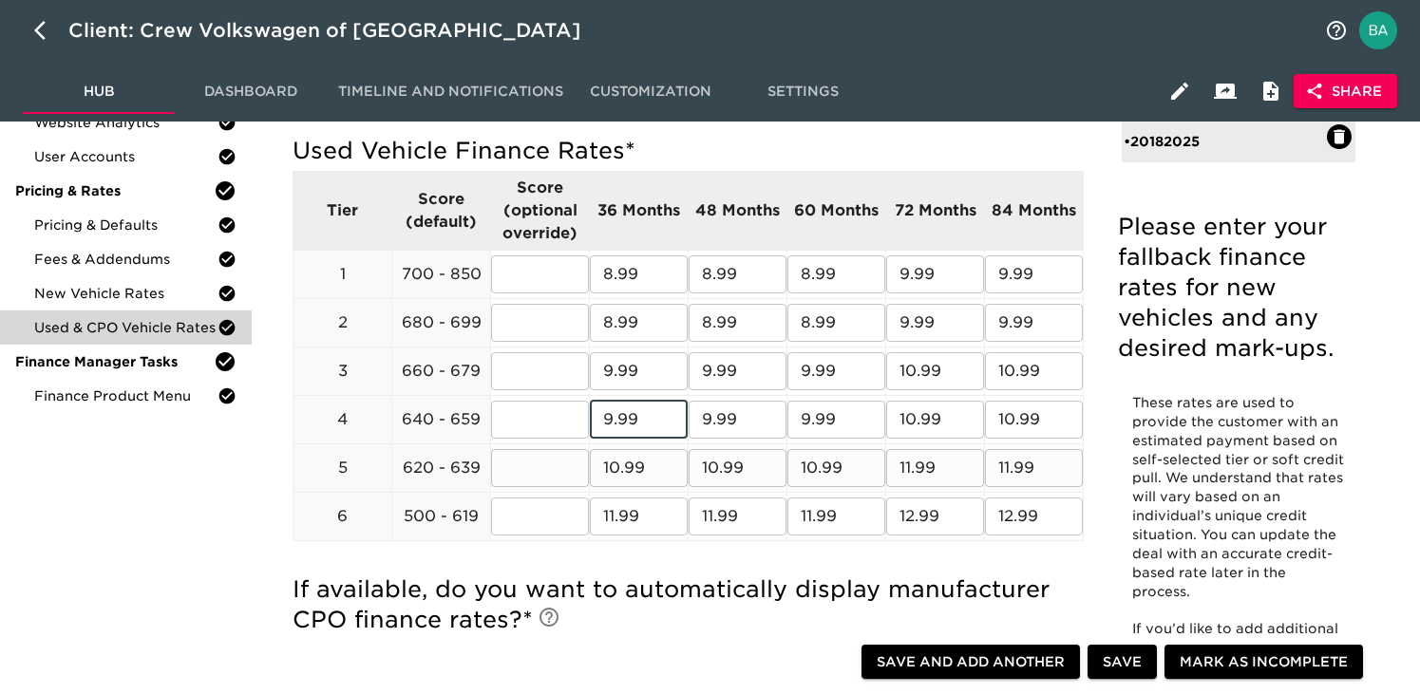
click at [636, 472] on input "10.99" at bounding box center [639, 468] width 98 height 38
click at [620, 519] on input "11.99" at bounding box center [639, 517] width 98 height 38
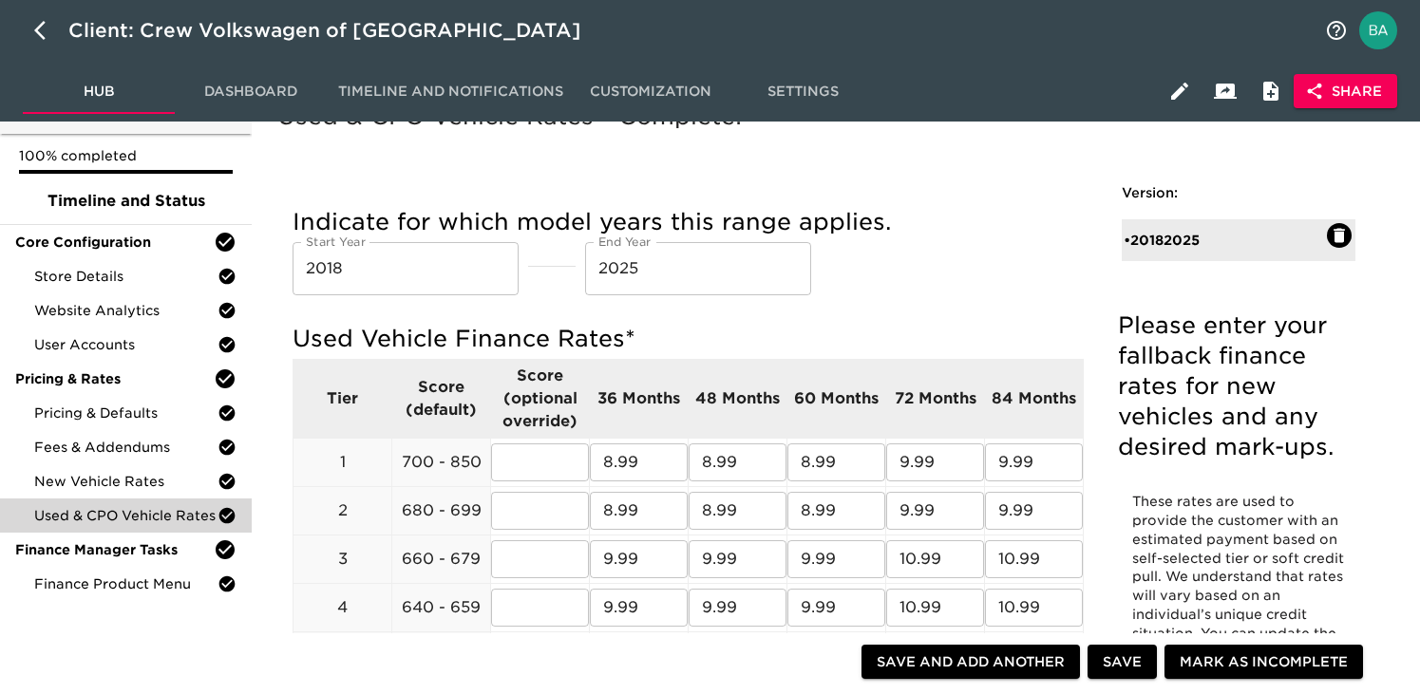
scroll to position [0, 0]
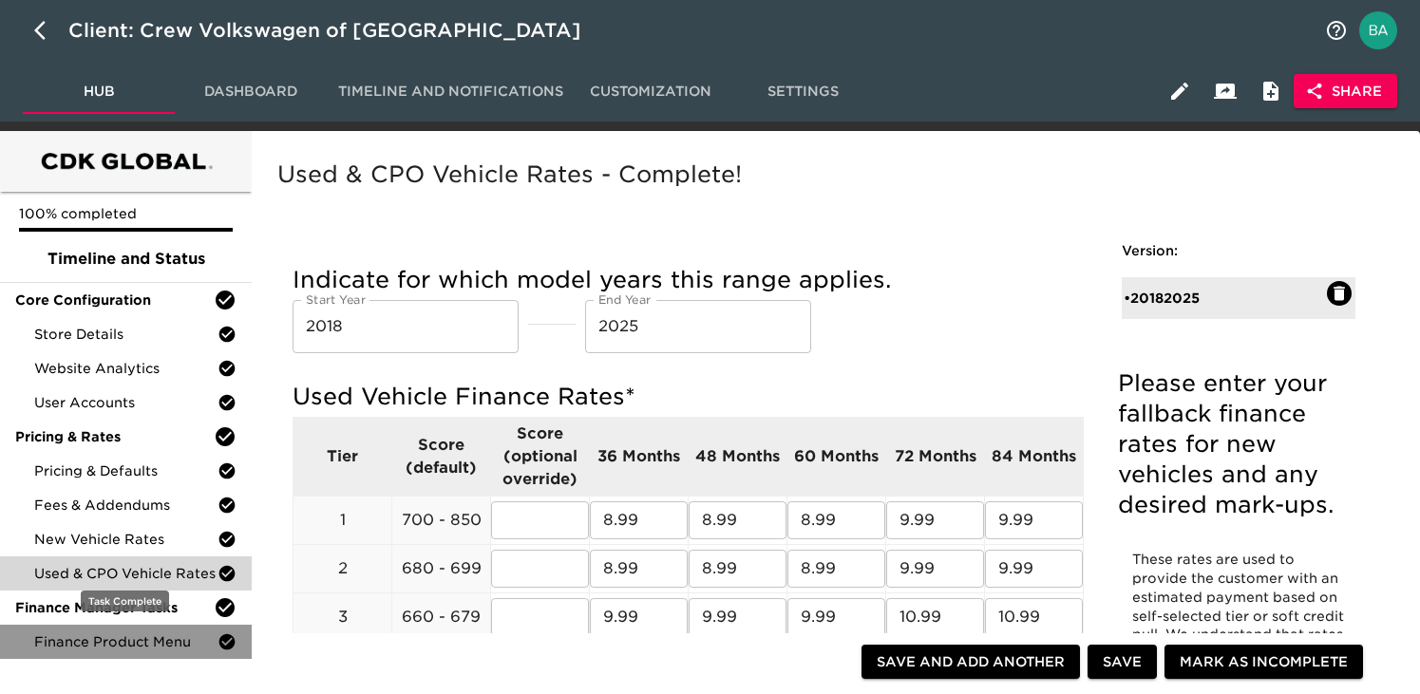
click at [121, 637] on span "Finance Product Menu" at bounding box center [125, 642] width 183 height 19
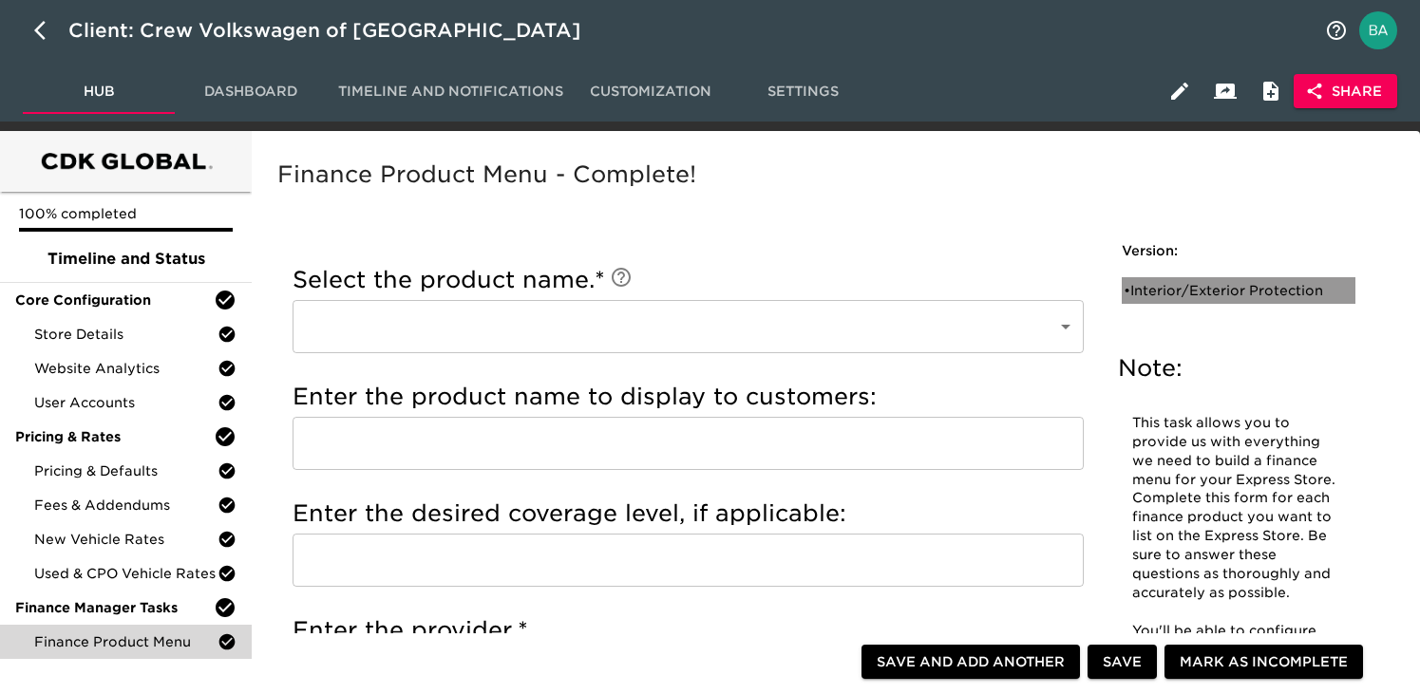
click at [1160, 294] on div "• Interior/Exterior Protection" at bounding box center [1225, 290] width 203 height 19
type input "Interior/Exterior Protection"
type input "Simoniz Clearcoat"
type input "Simoniz"
checkbox input "true"
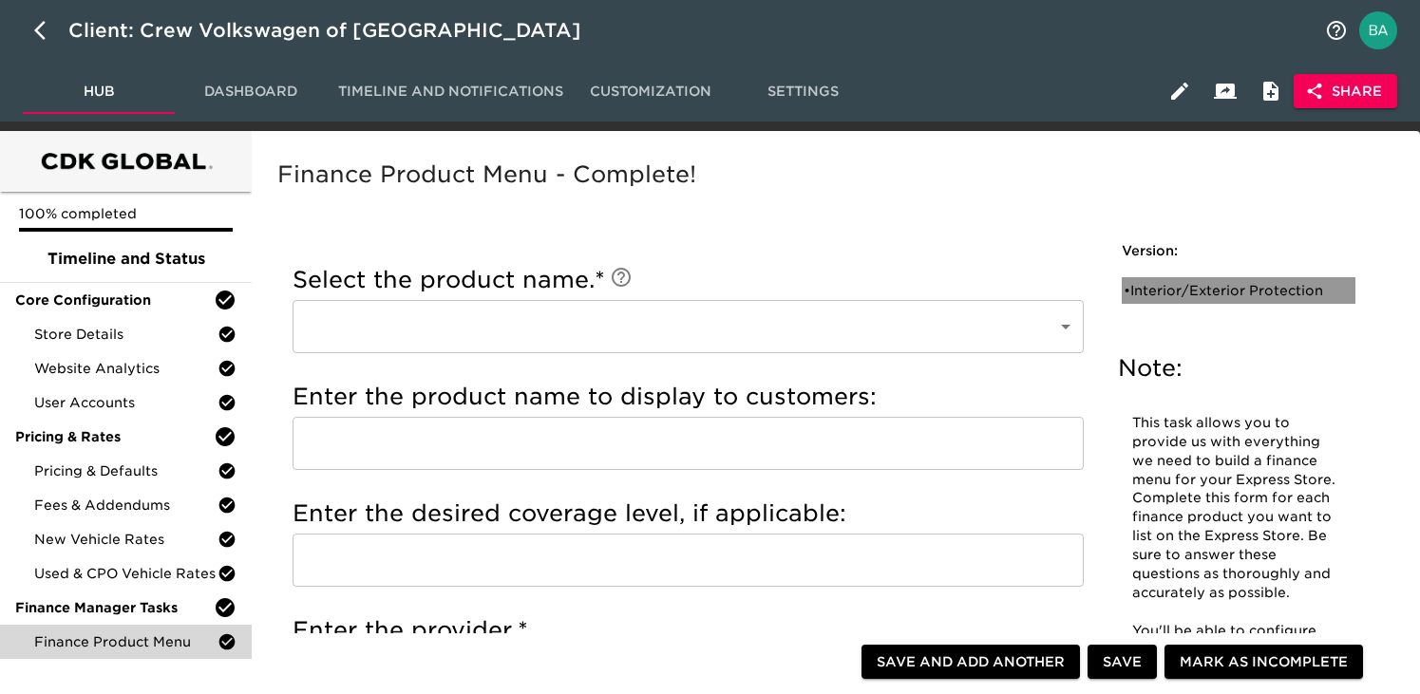
checkbox input "true"
radio input "true"
type input "999.00"
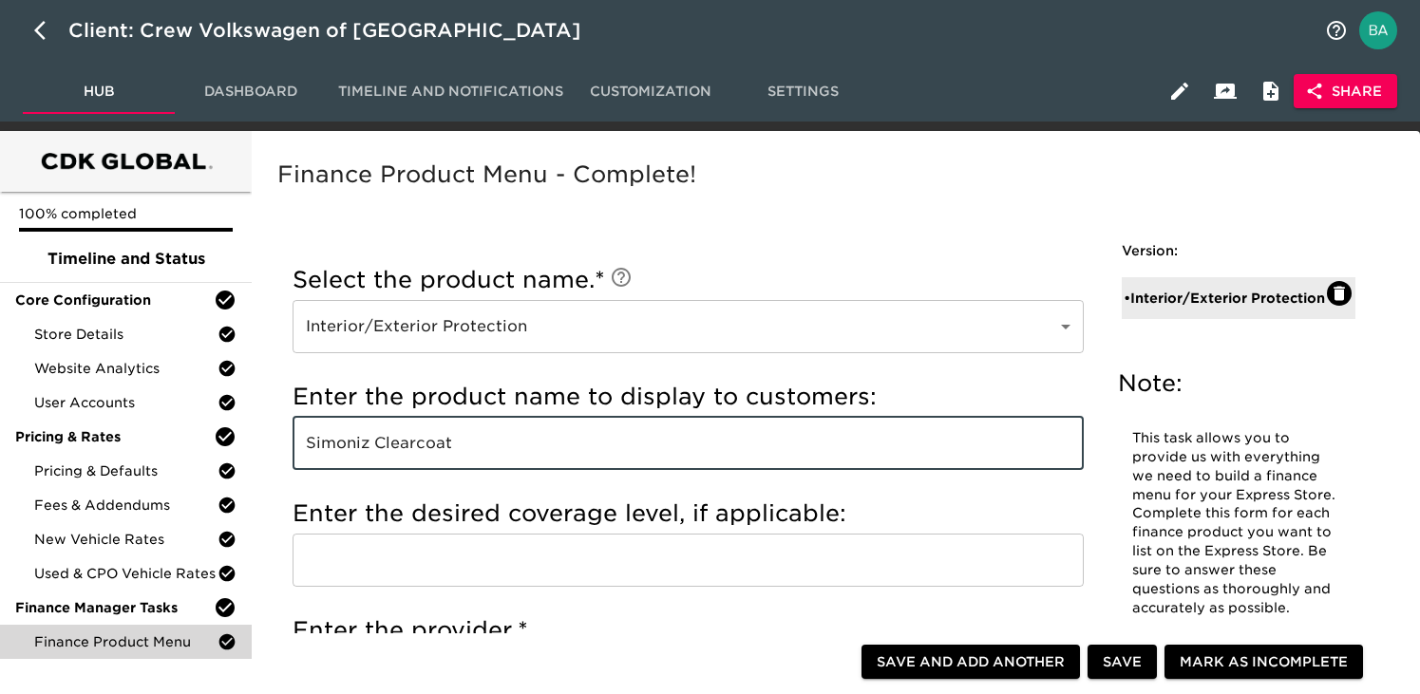
click at [347, 434] on input "Simoniz Clearcoat" at bounding box center [688, 443] width 791 height 53
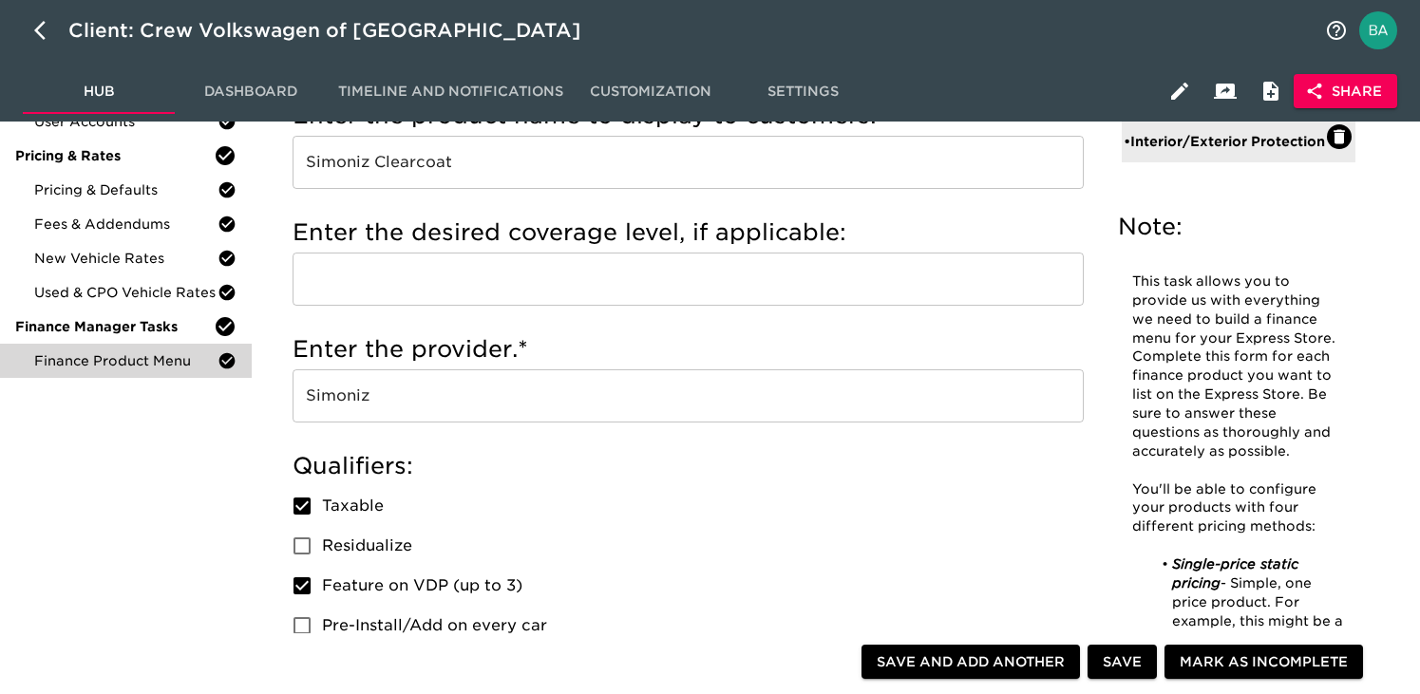
scroll to position [331, 0]
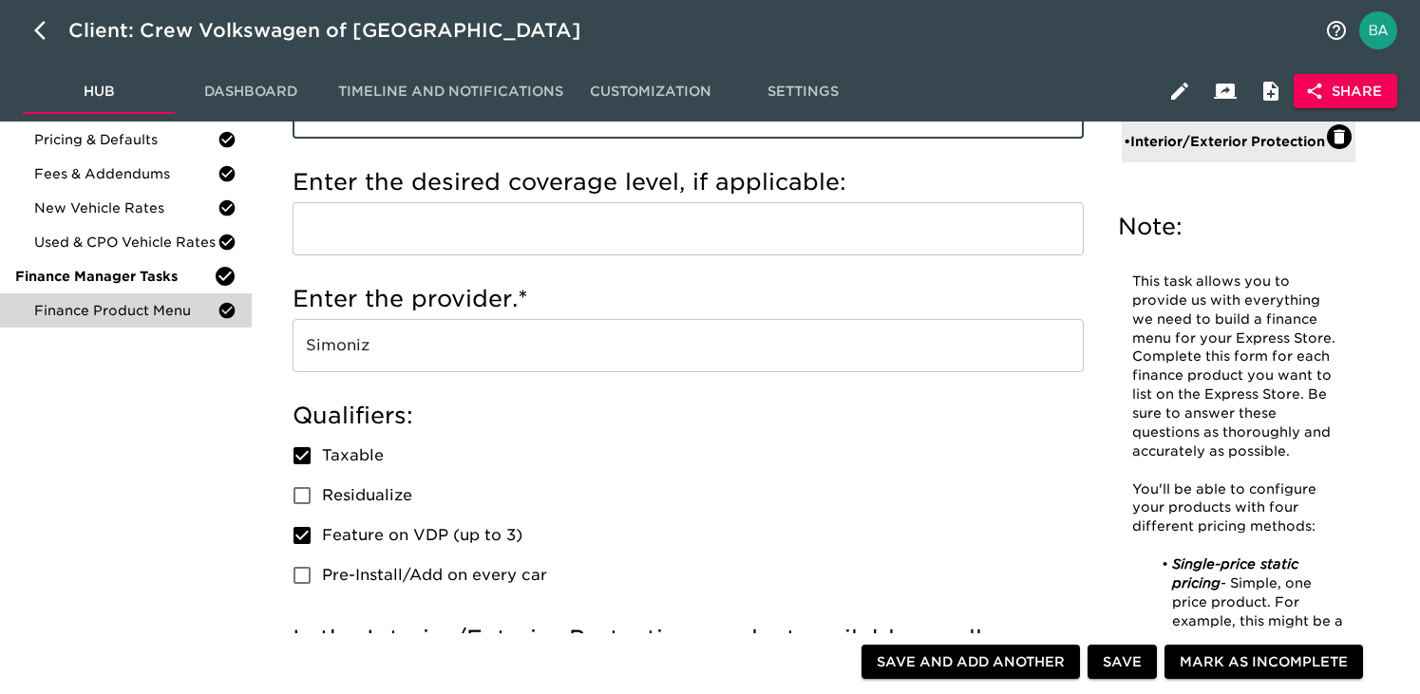
click at [354, 342] on input "Simoniz" at bounding box center [688, 345] width 791 height 53
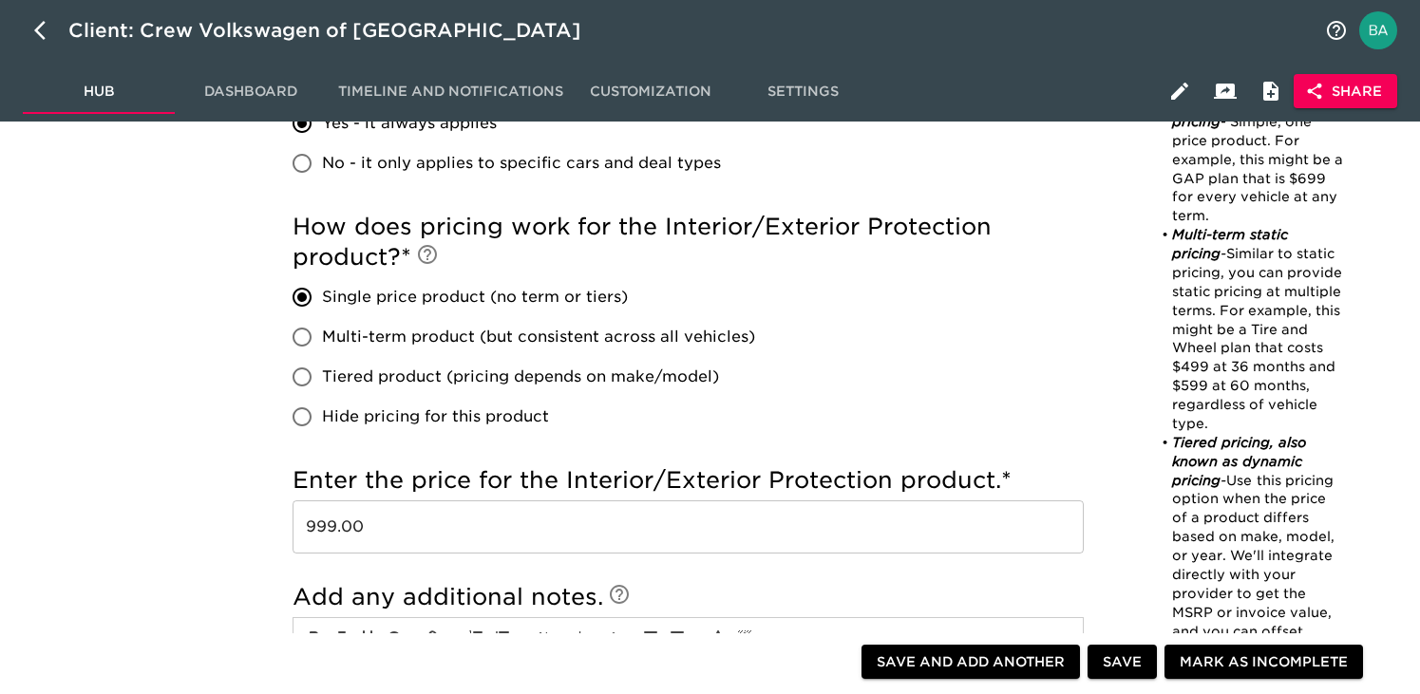
scroll to position [926, 0]
